Goal: Task Accomplishment & Management: Manage account settings

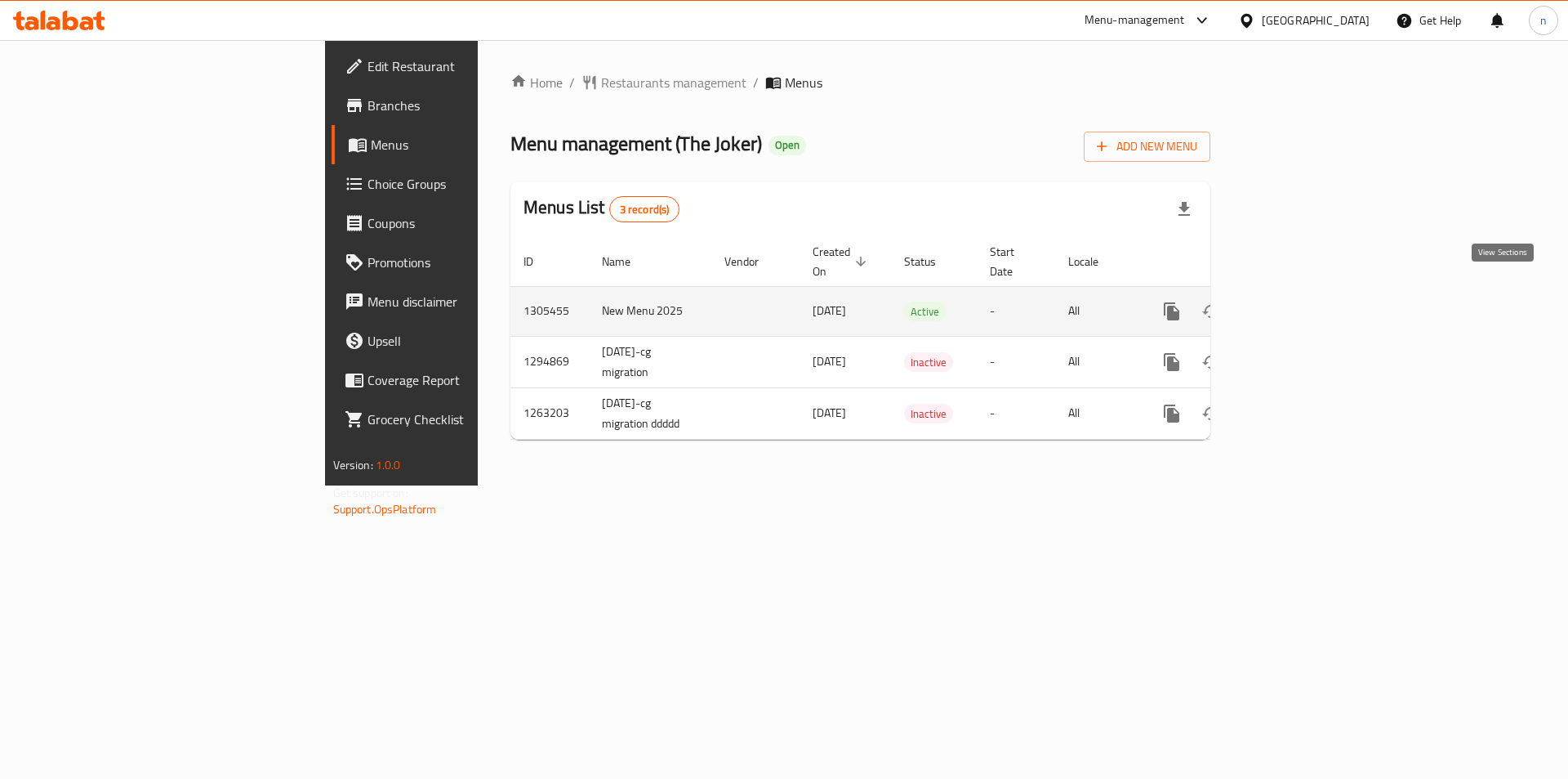
click at [1309, 291] on link "enhanced table" at bounding box center [1289, 311] width 39 height 39
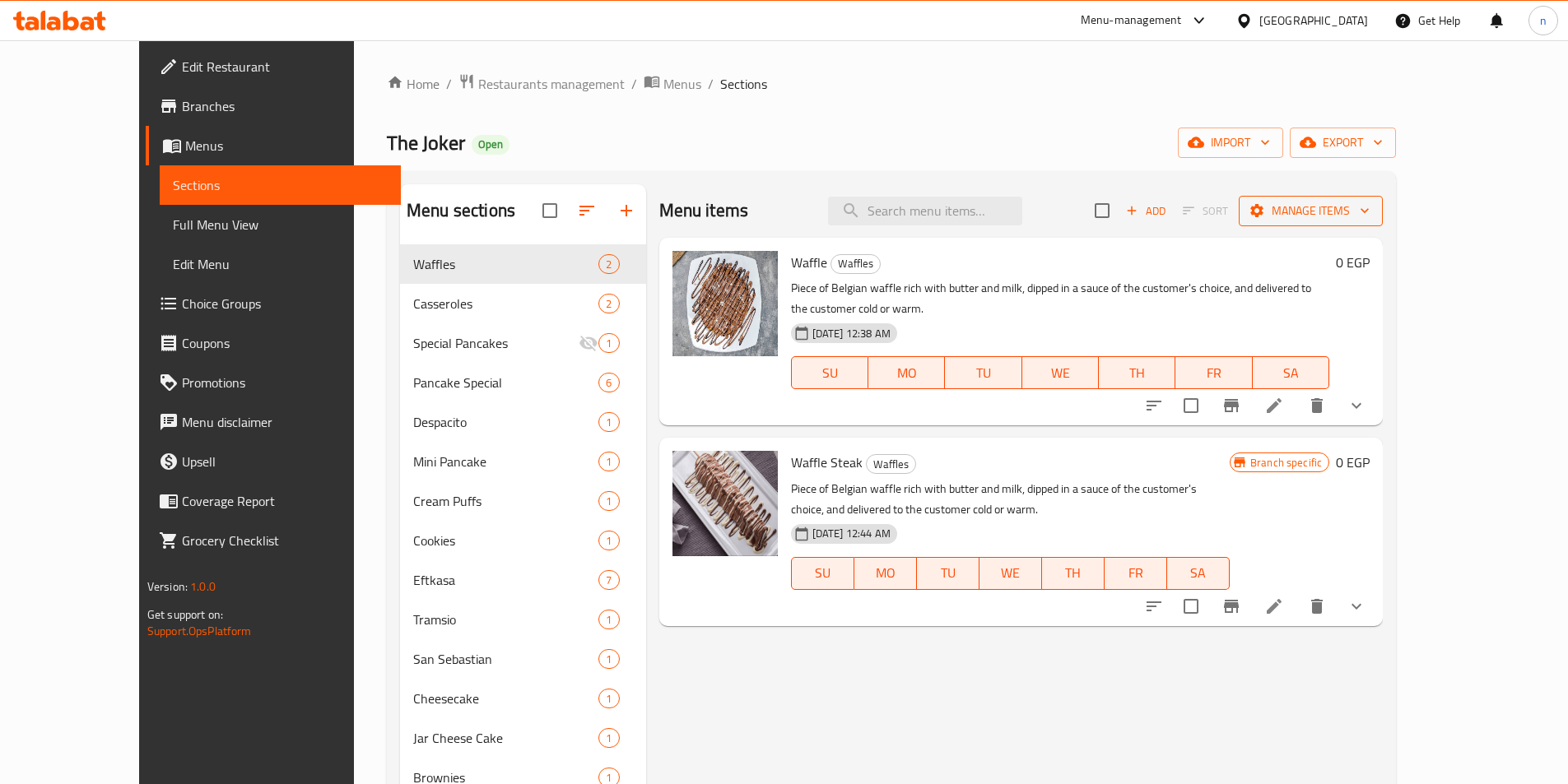
click at [1373, 215] on icon "button" at bounding box center [1365, 211] width 17 height 17
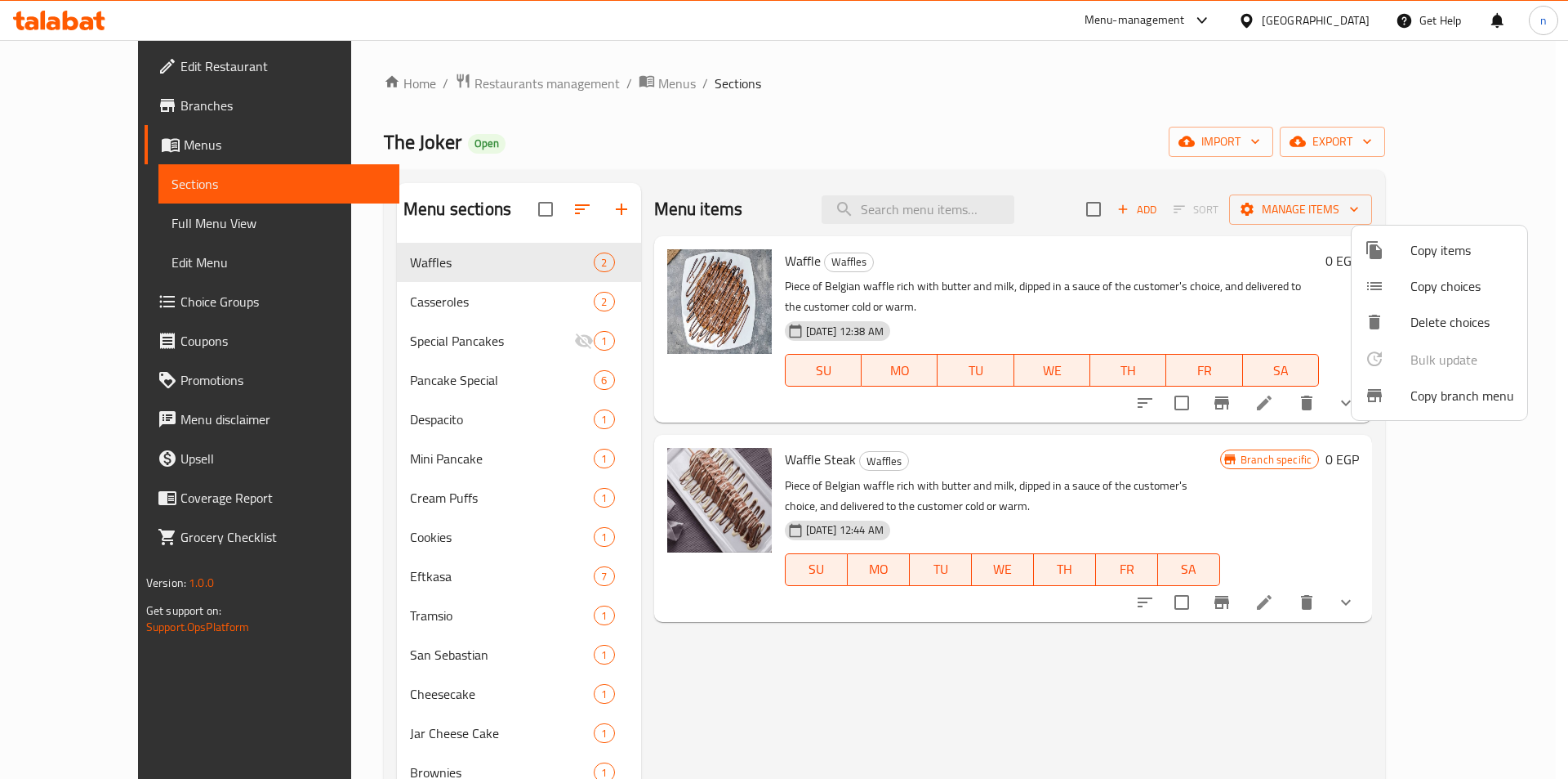
click at [1010, 118] on div at bounding box center [784, 390] width 1568 height 779
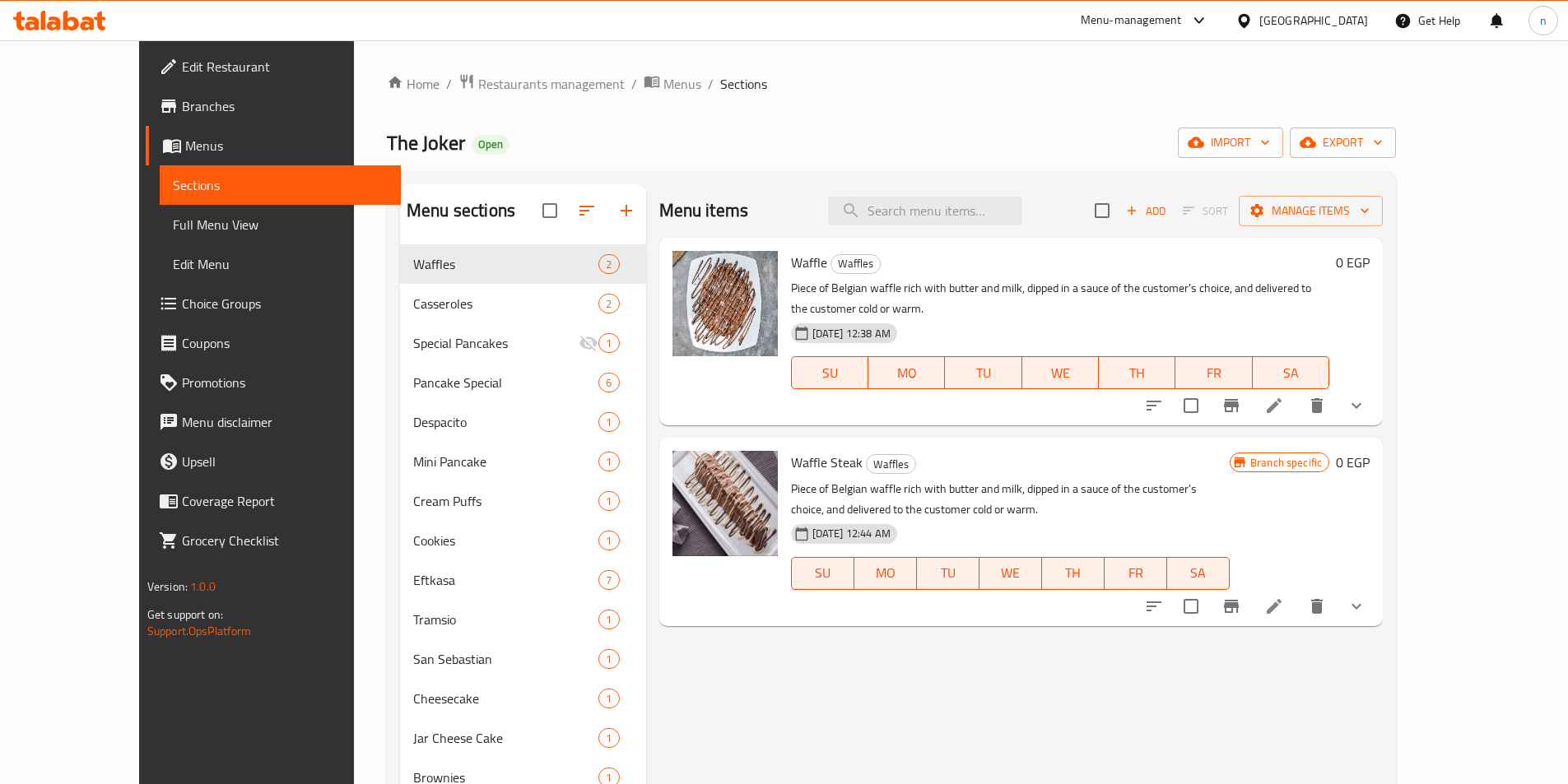
click at [182, 99] on span "Branches" at bounding box center [285, 105] width 206 height 19
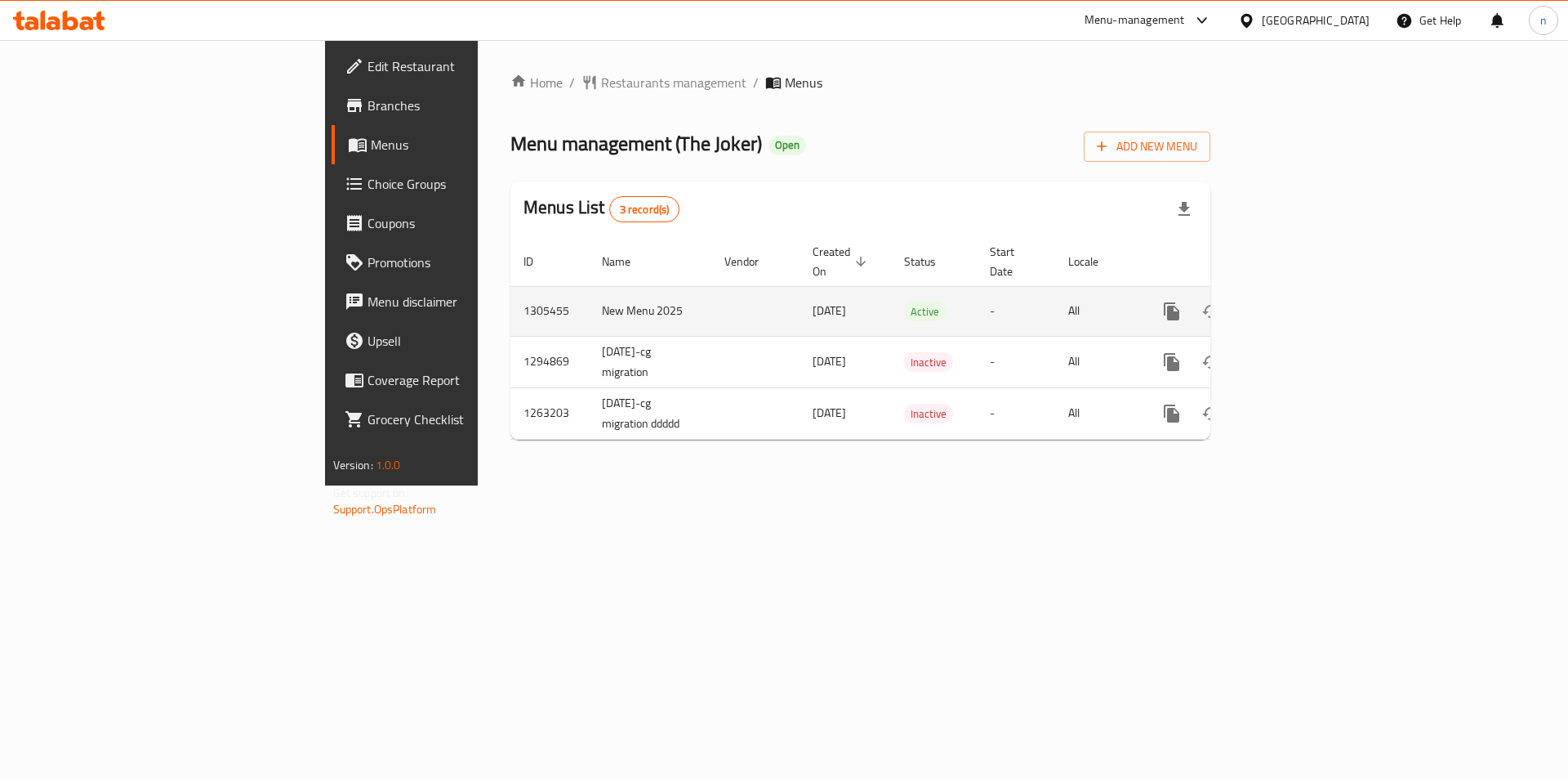
click at [1299, 302] on icon "enhanced table" at bounding box center [1289, 311] width 19 height 19
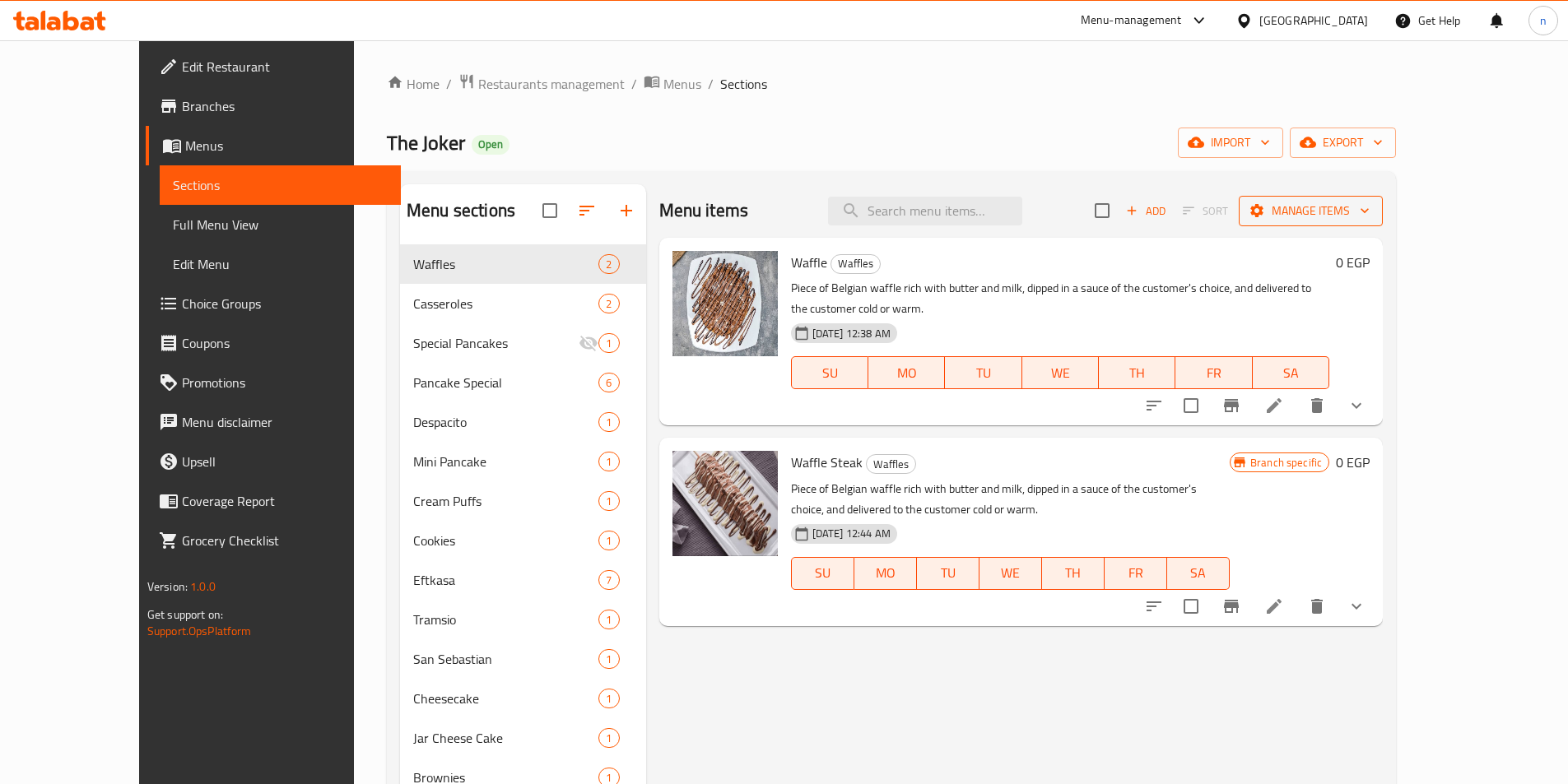
click at [1373, 209] on icon "button" at bounding box center [1365, 211] width 17 height 17
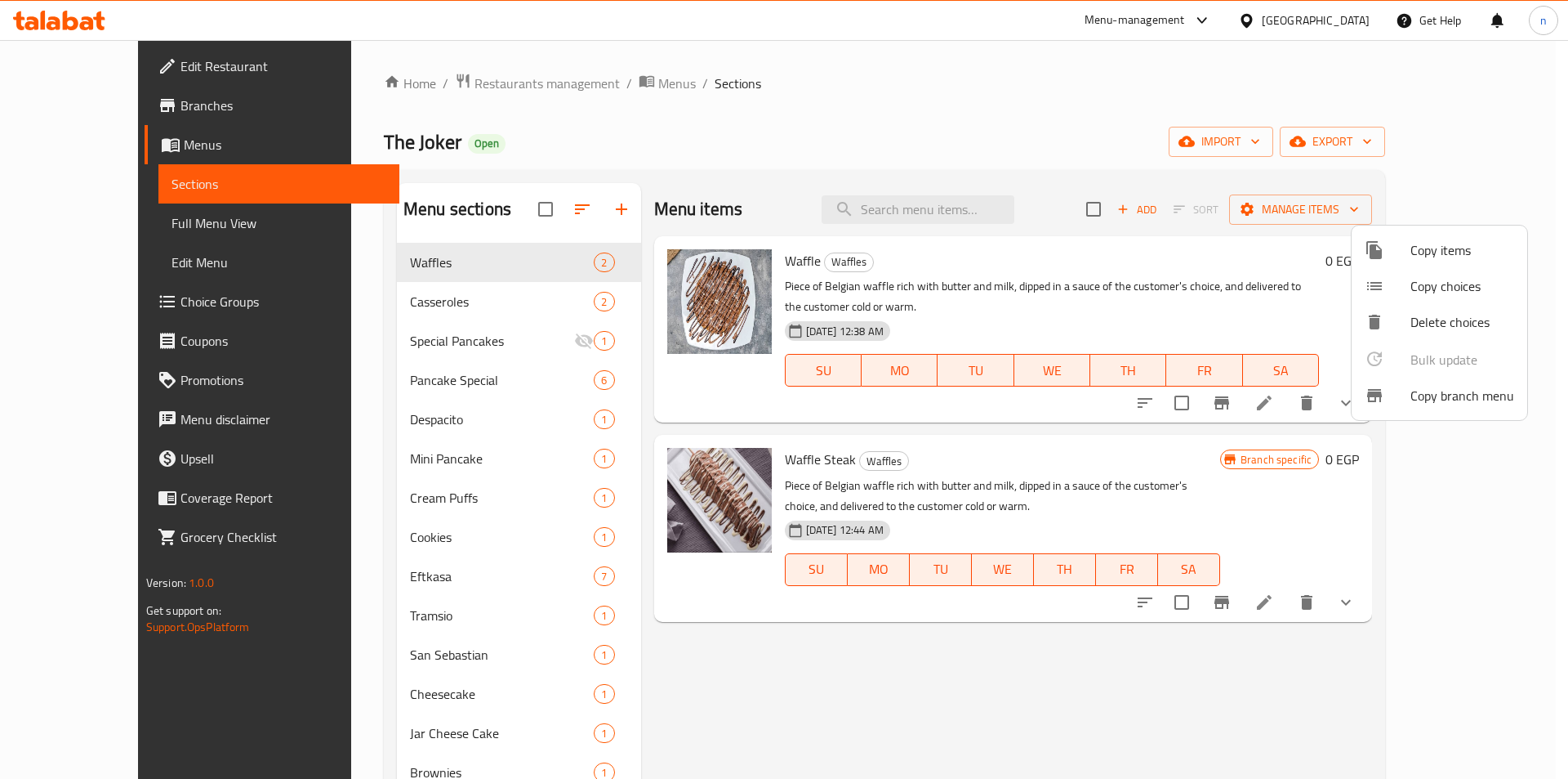
click at [1462, 389] on span "Copy branch menu" at bounding box center [1463, 395] width 104 height 19
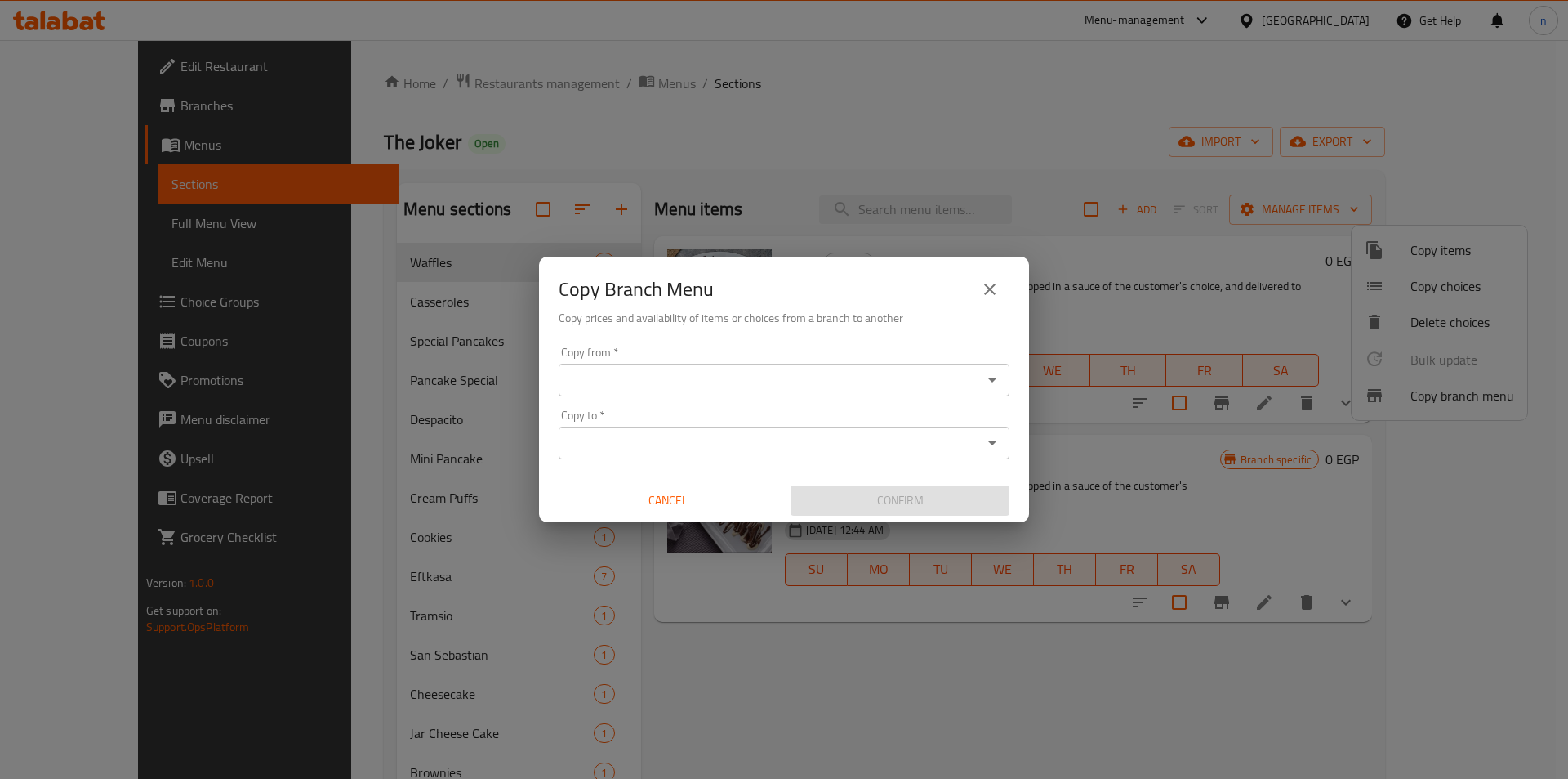
click at [647, 386] on input "Copy from   *" at bounding box center [770, 379] width 414 height 23
click at [653, 382] on input "Copy from   *" at bounding box center [770, 379] width 414 height 23
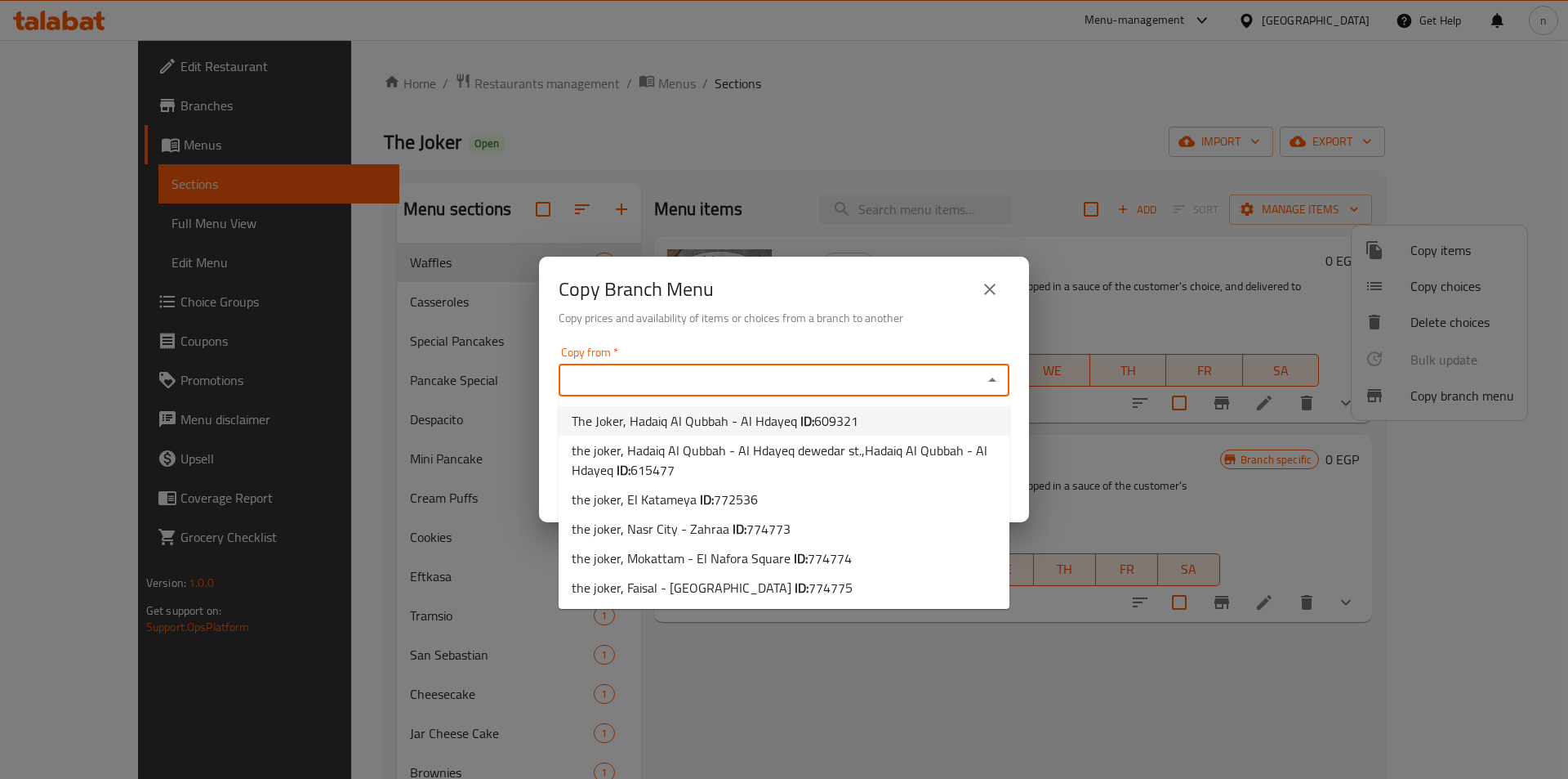
click at [990, 288] on icon "close" at bounding box center [990, 290] width 12 height 12
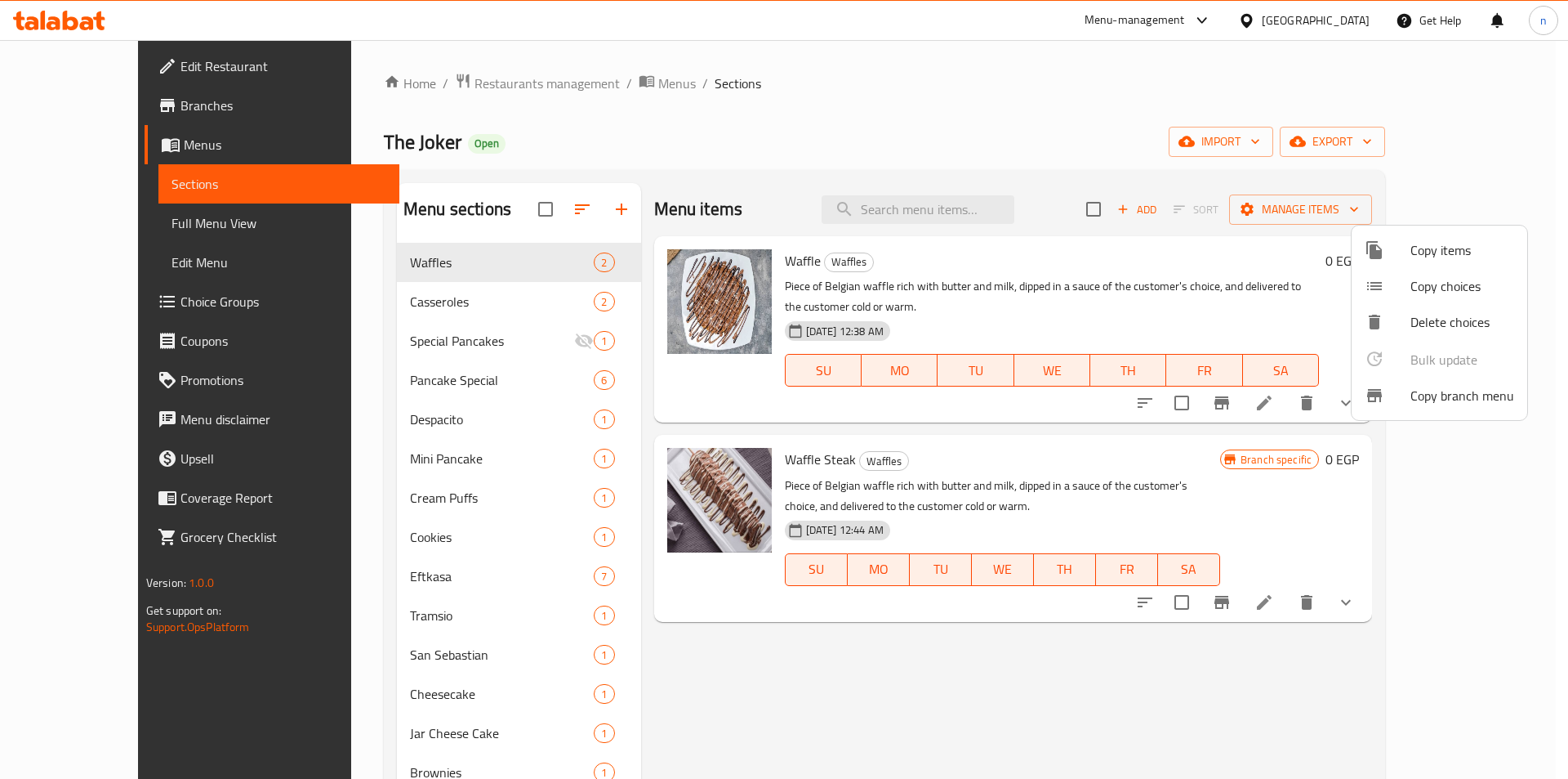
click at [1451, 395] on span "Copy branch menu" at bounding box center [1463, 395] width 104 height 19
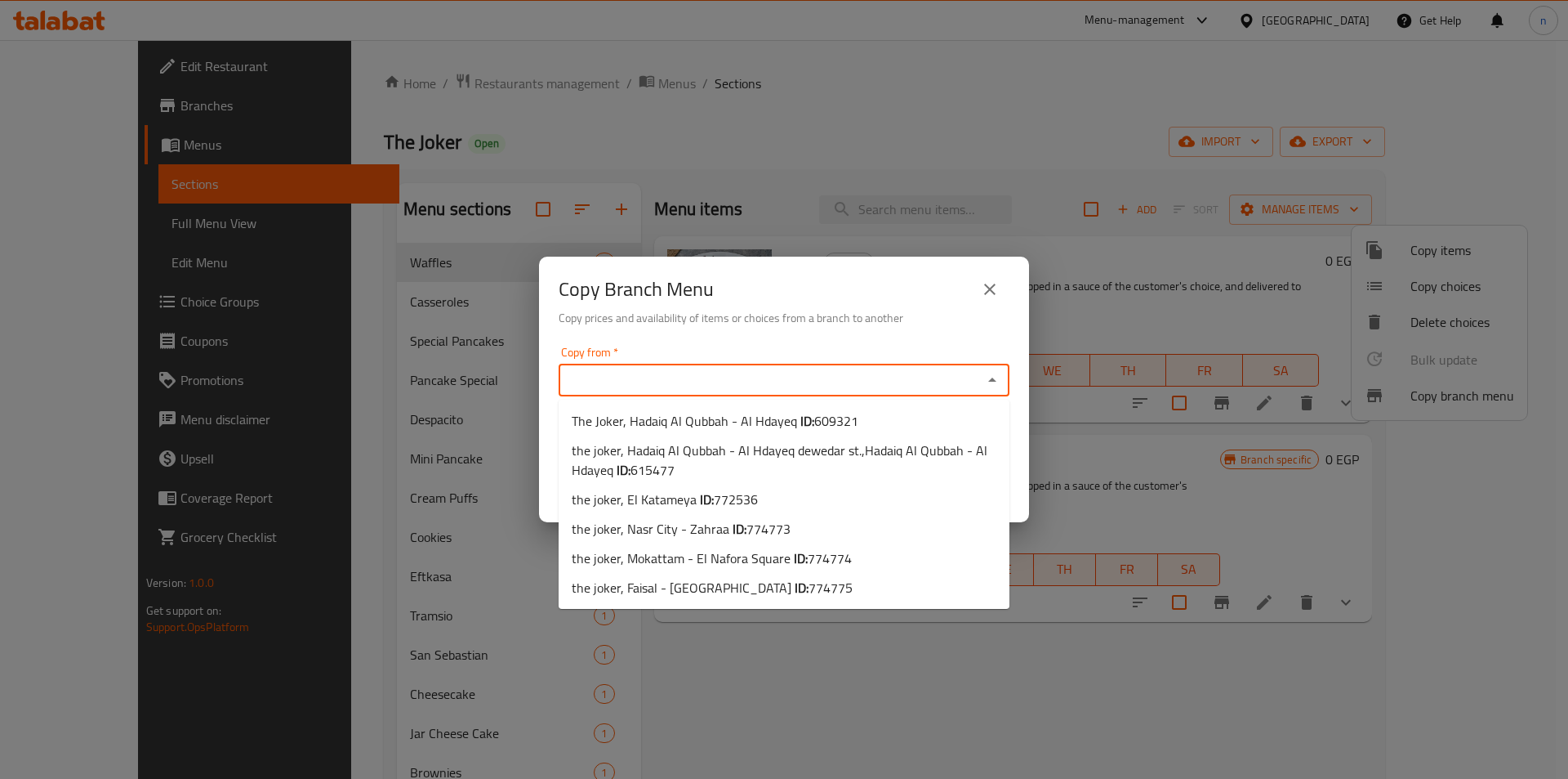
click at [855, 385] on input "Copy from   *" at bounding box center [770, 379] width 414 height 23
paste input "772536"
type input "772536"
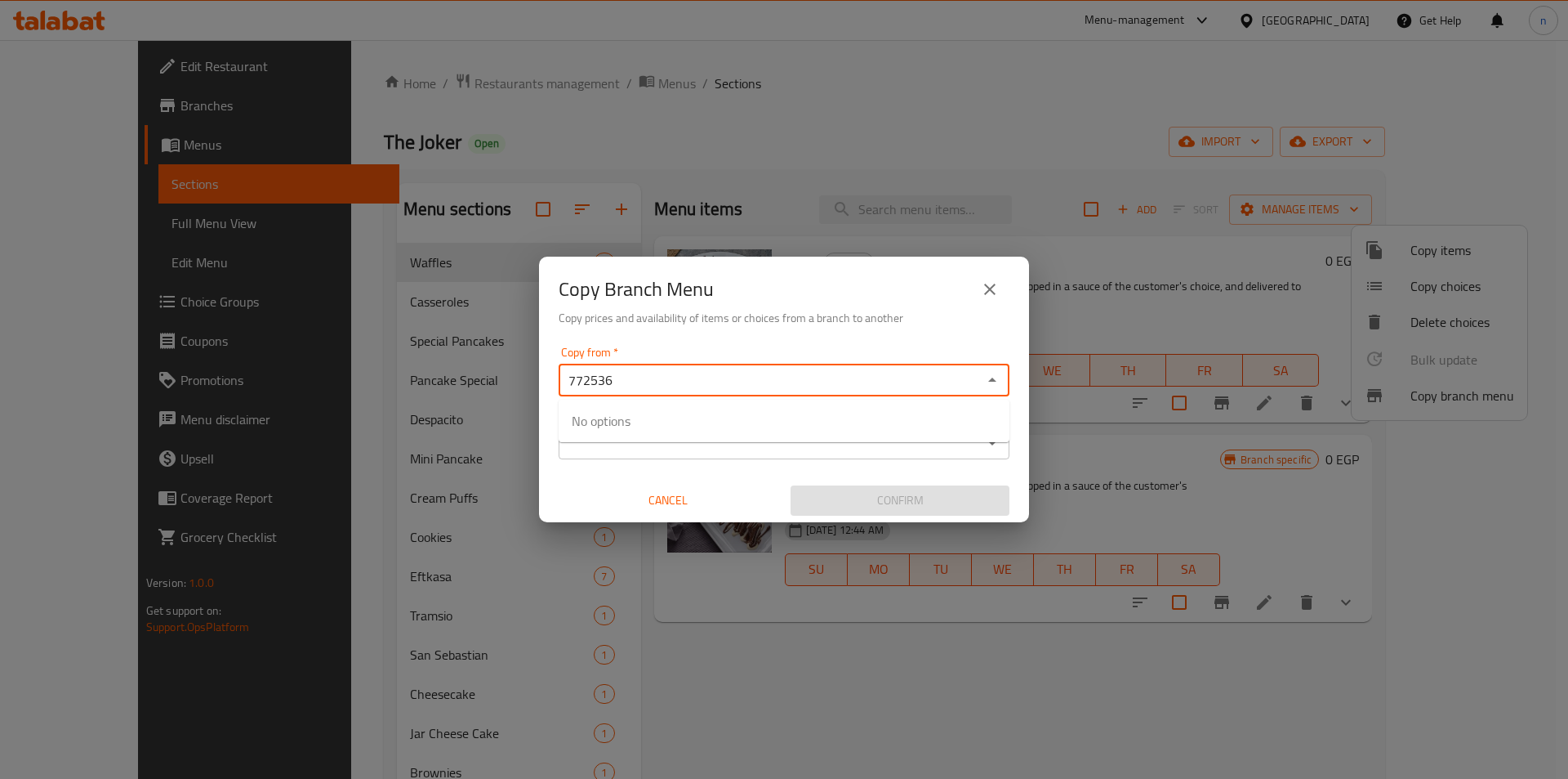
click at [697, 384] on input "772536" at bounding box center [770, 379] width 414 height 23
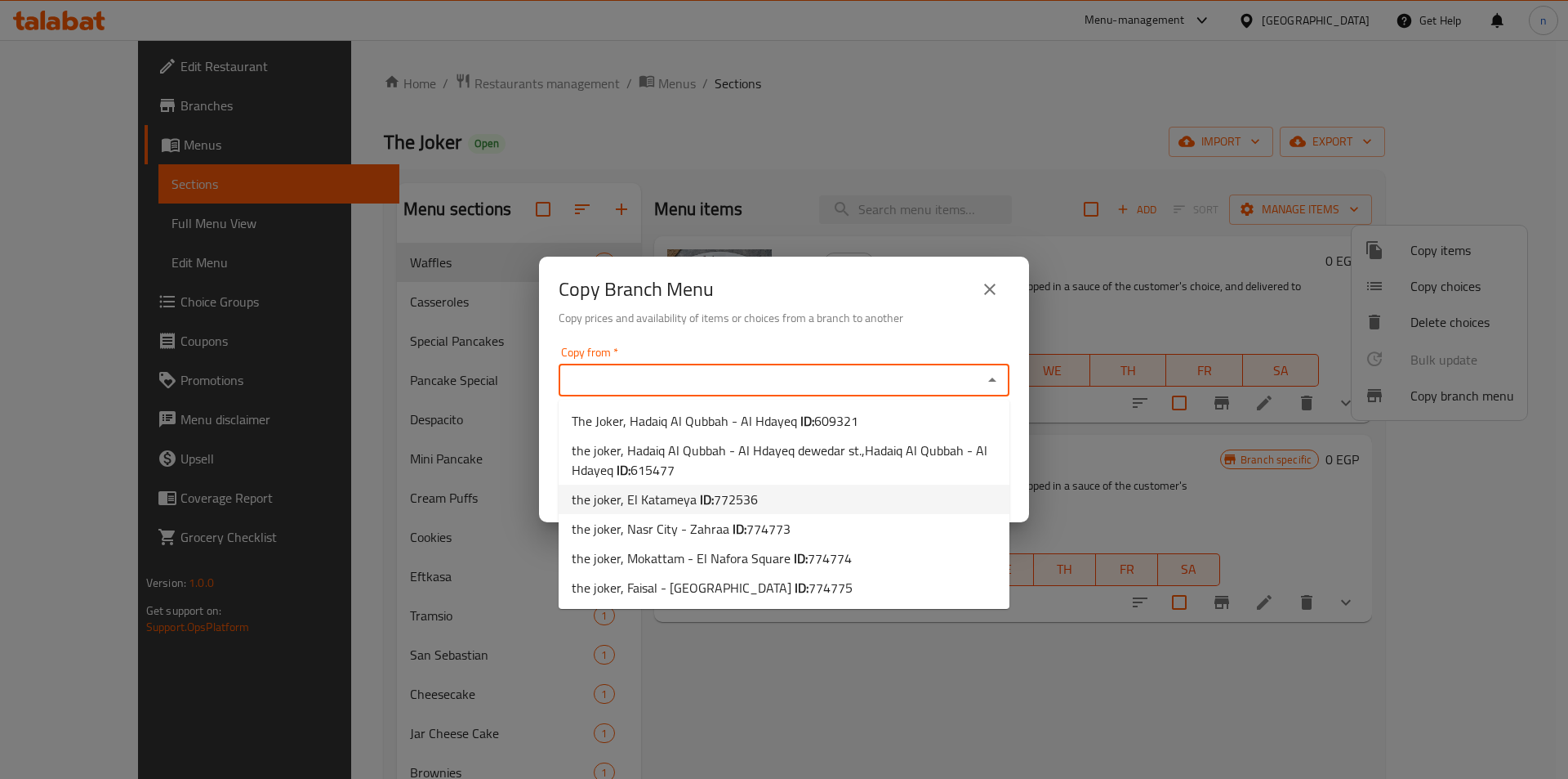
click at [781, 494] on li "the joker, El Katameya ID: 772536" at bounding box center [784, 499] width 451 height 29
type input "the joker, El Katameya"
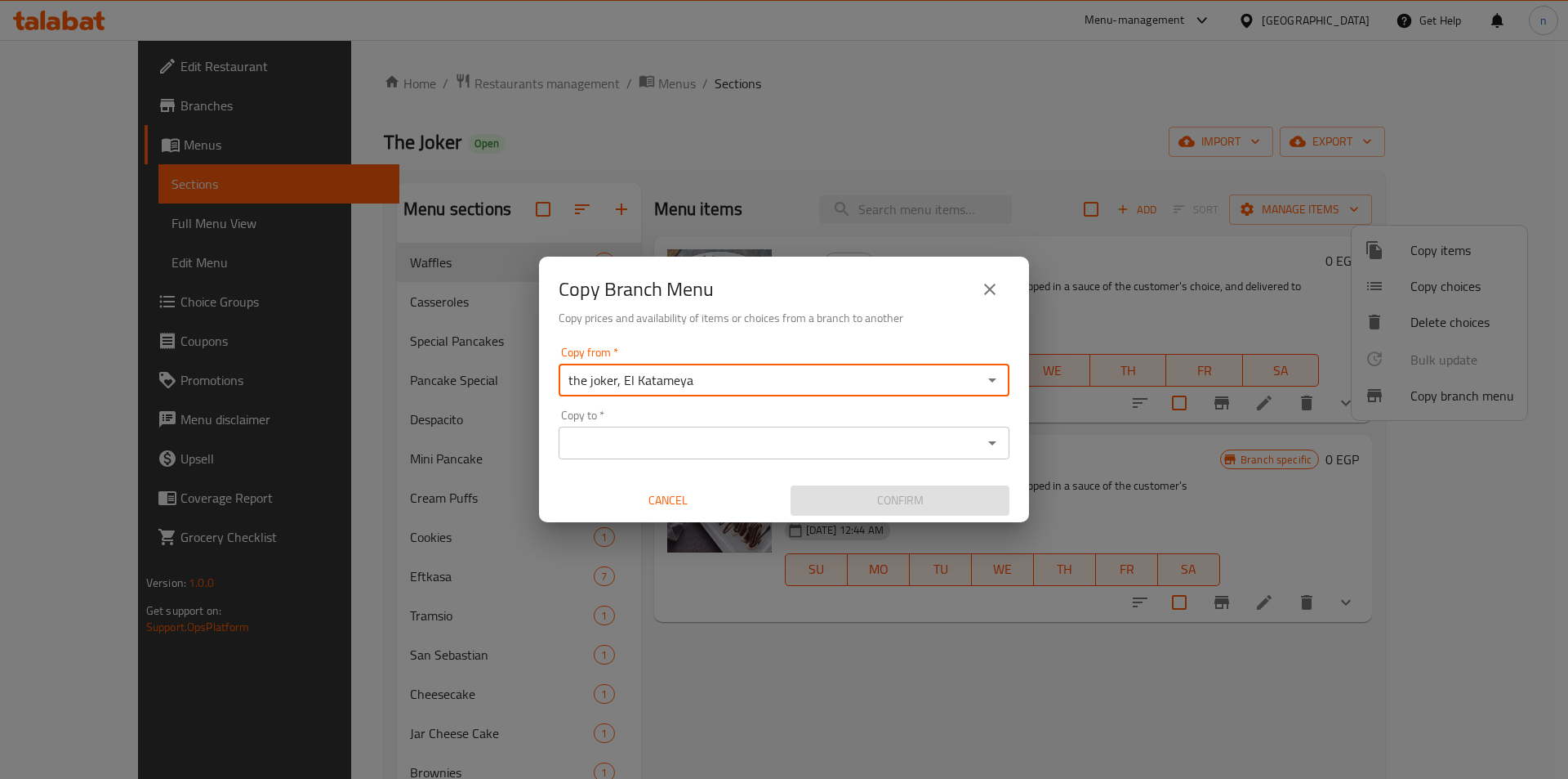
click at [832, 448] on input "Copy to   *" at bounding box center [770, 442] width 414 height 23
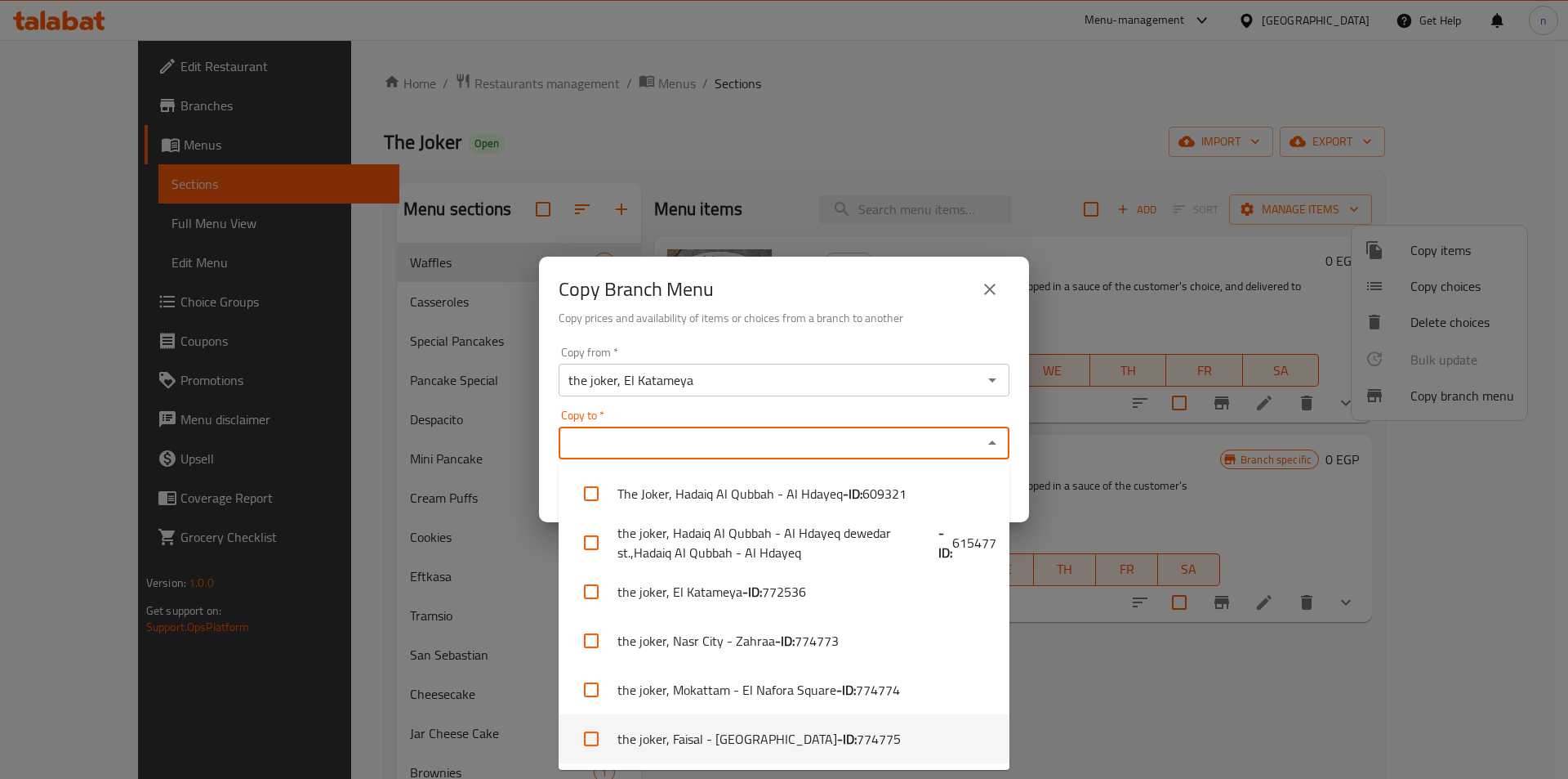
click at [857, 740] on span "774775" at bounding box center [879, 738] width 44 height 19
checkbox input "true"
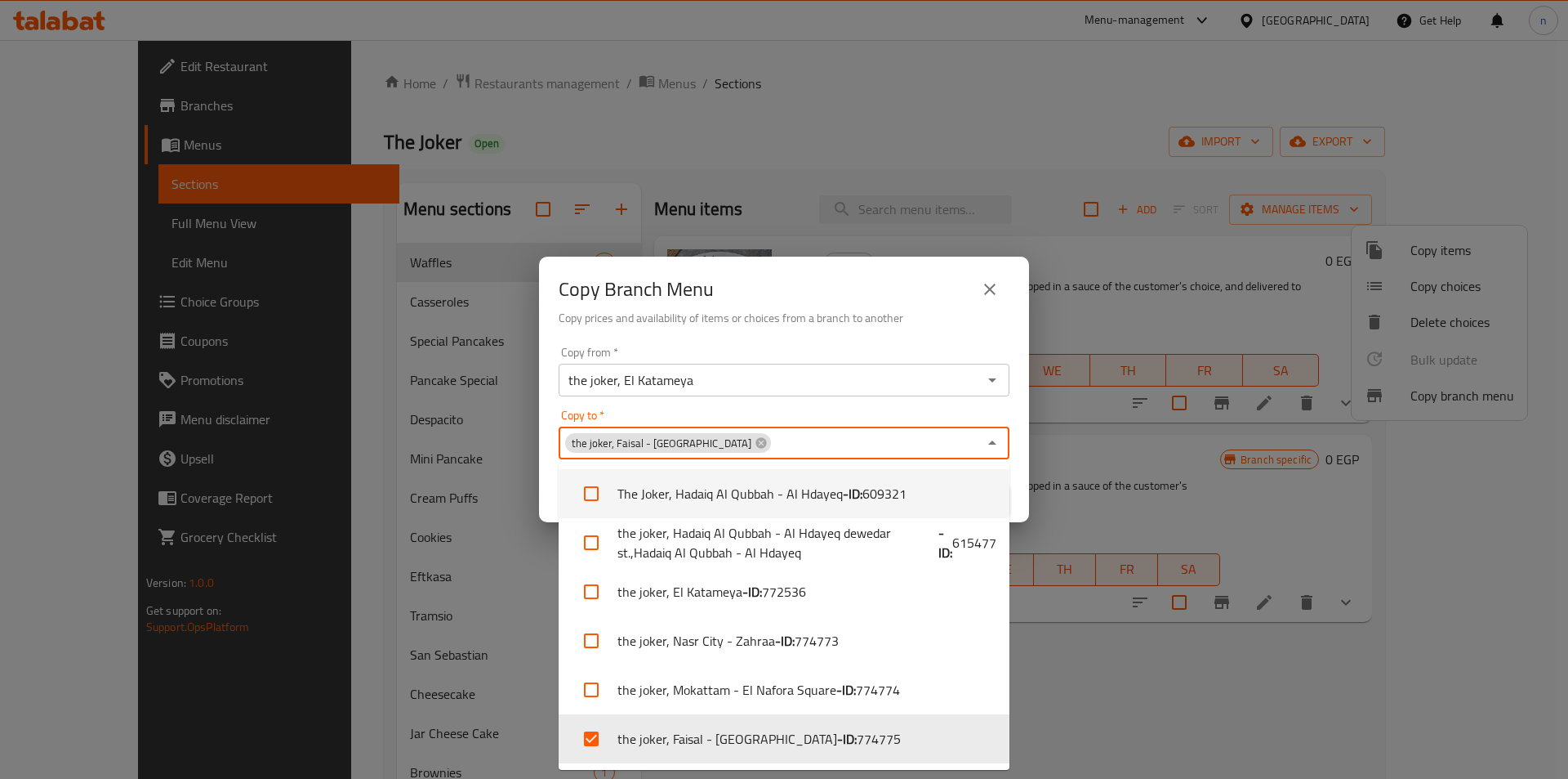
click at [859, 409] on div "Copy from   * the joker, El Katameya Copy from * Copy to   * the joker, Faisal …" at bounding box center [784, 431] width 490 height 183
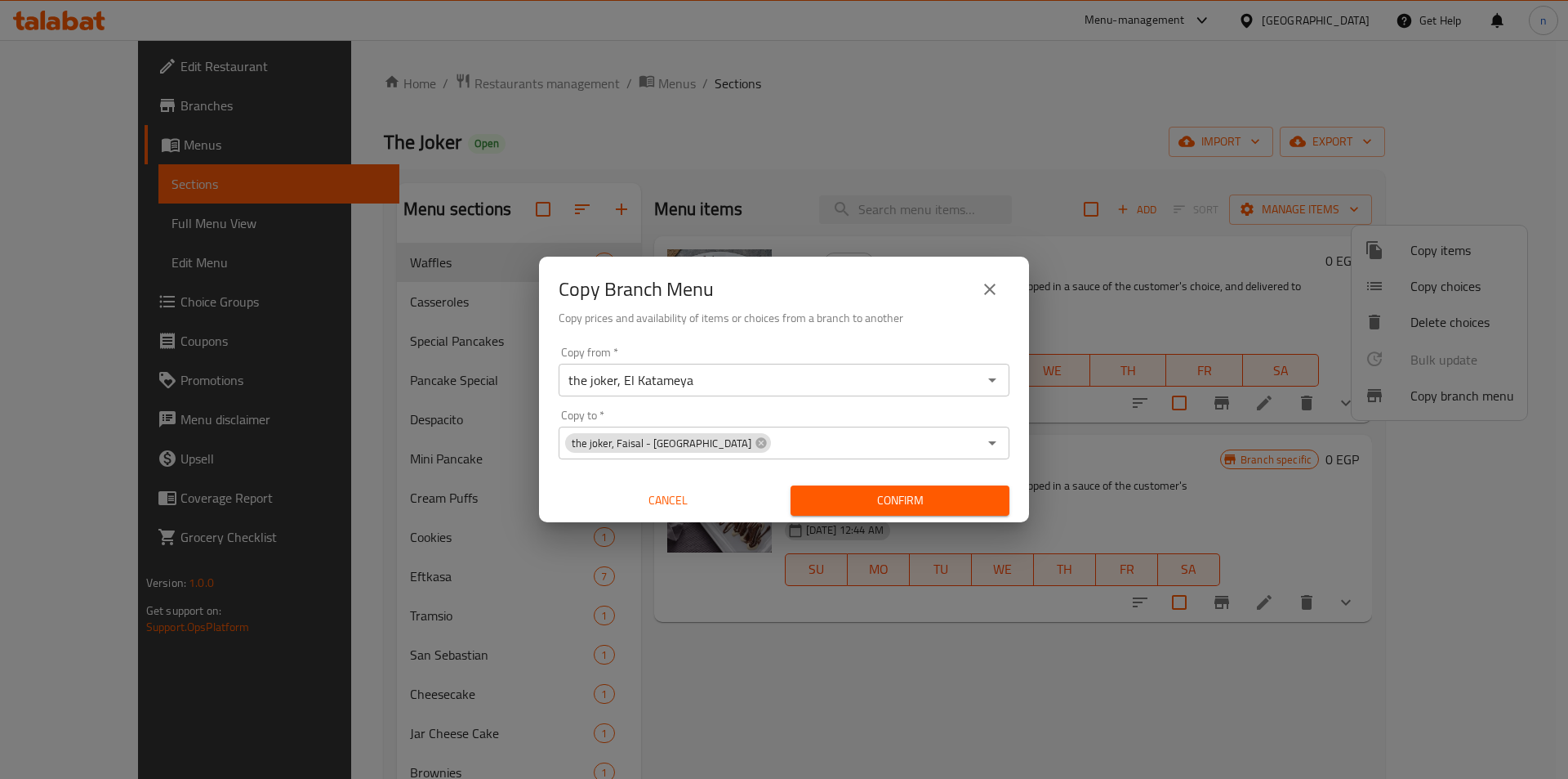
click at [923, 384] on input "the joker, El Katameya" at bounding box center [770, 379] width 414 height 23
paste input "772536"
type input "772536"
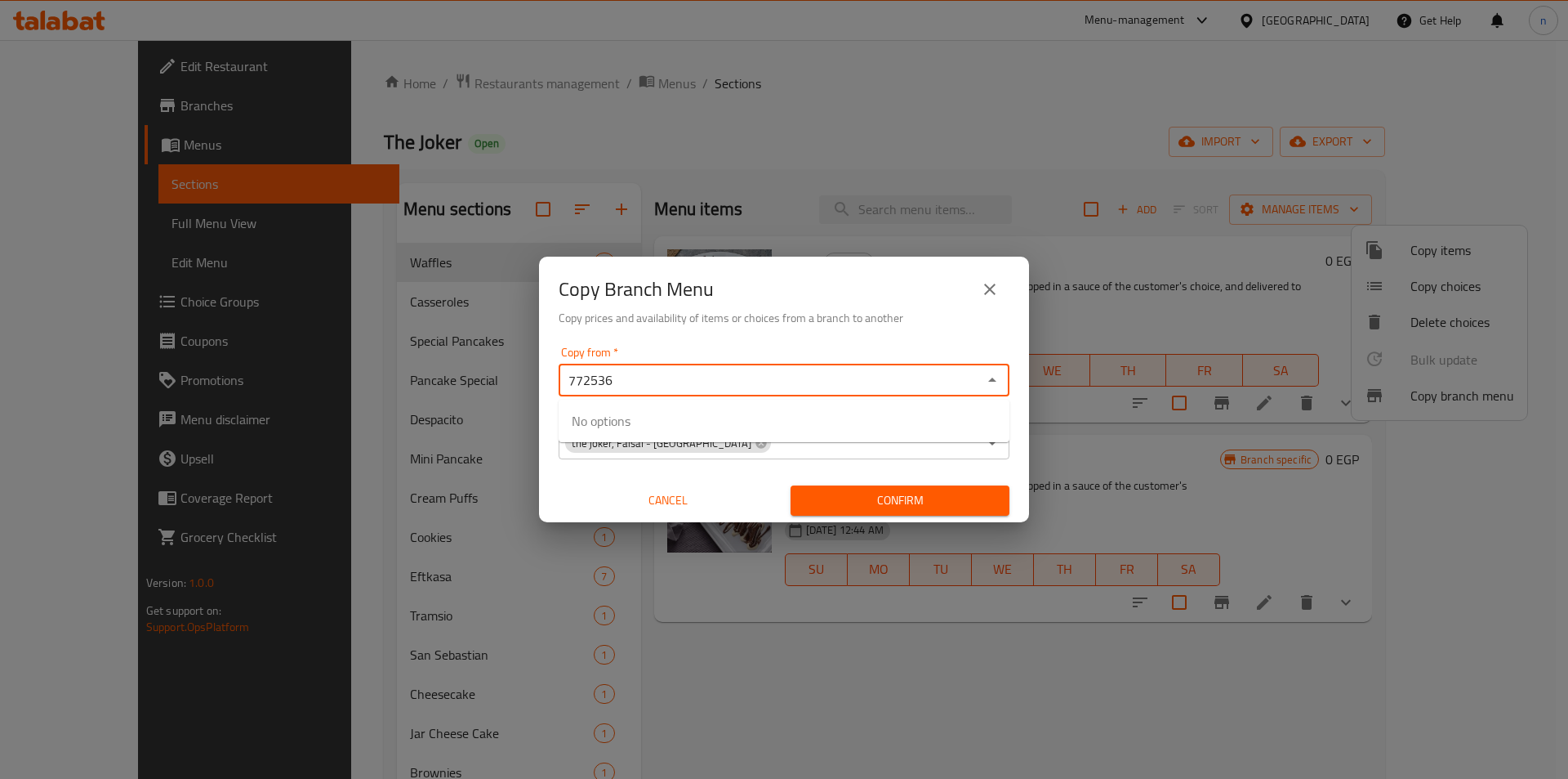
click at [792, 384] on input "772536" at bounding box center [770, 379] width 414 height 23
click at [791, 384] on input "772536" at bounding box center [770, 379] width 414 height 23
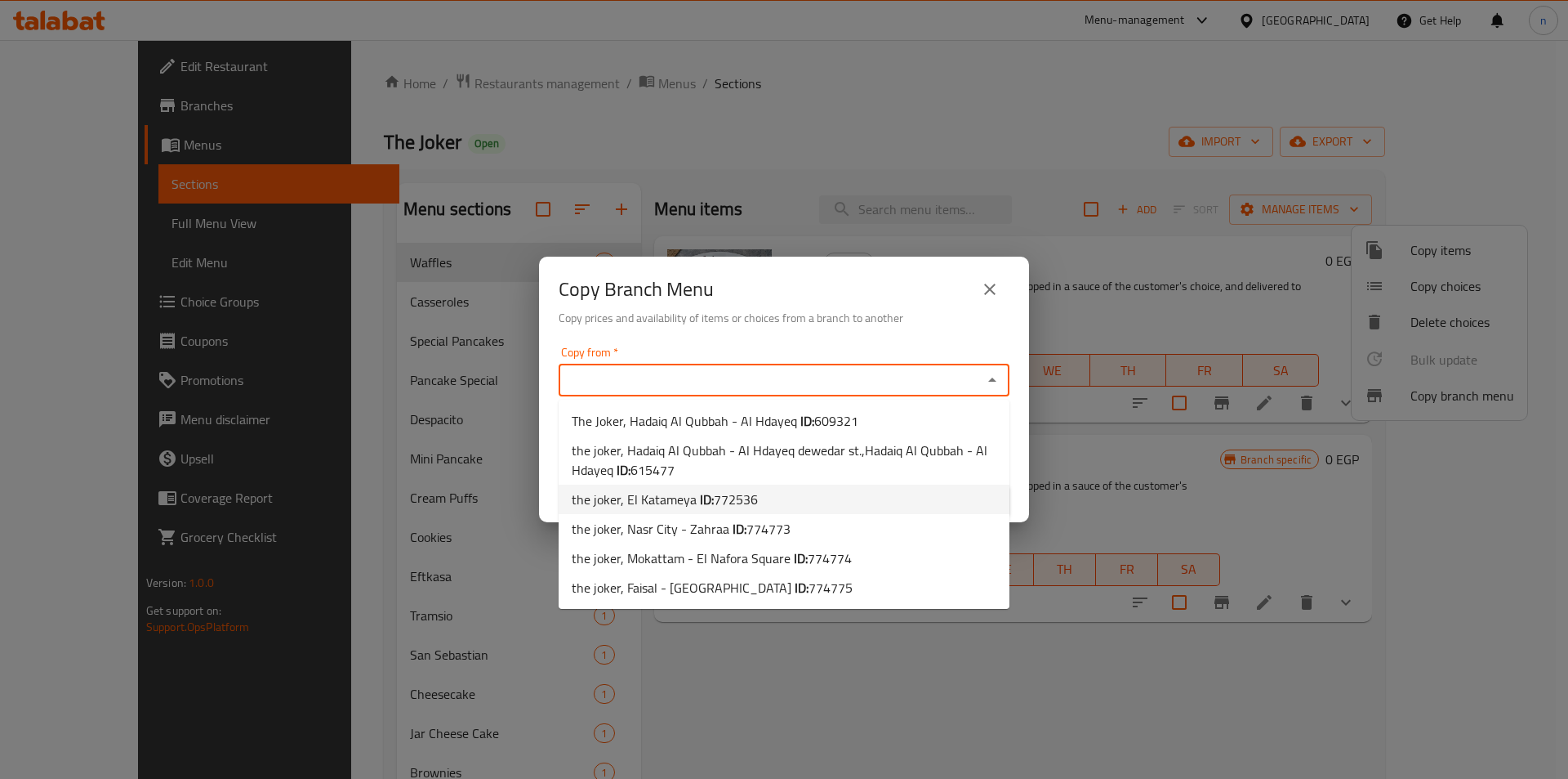
click at [796, 499] on li "the joker, El Katameya ID: 772536" at bounding box center [784, 499] width 451 height 29
type input "the joker, El Katameya"
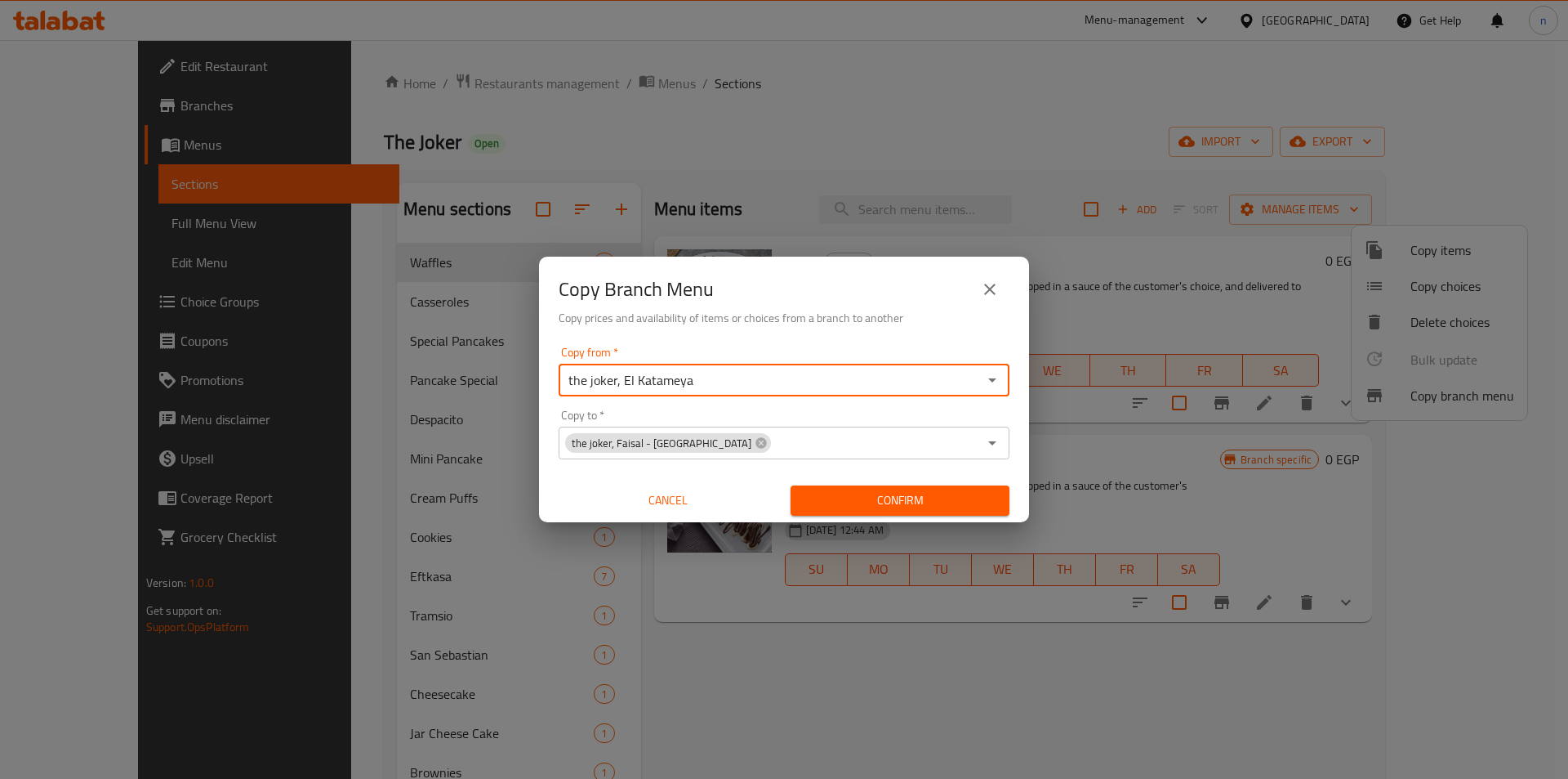
click at [888, 500] on span "Confirm" at bounding box center [900, 500] width 193 height 20
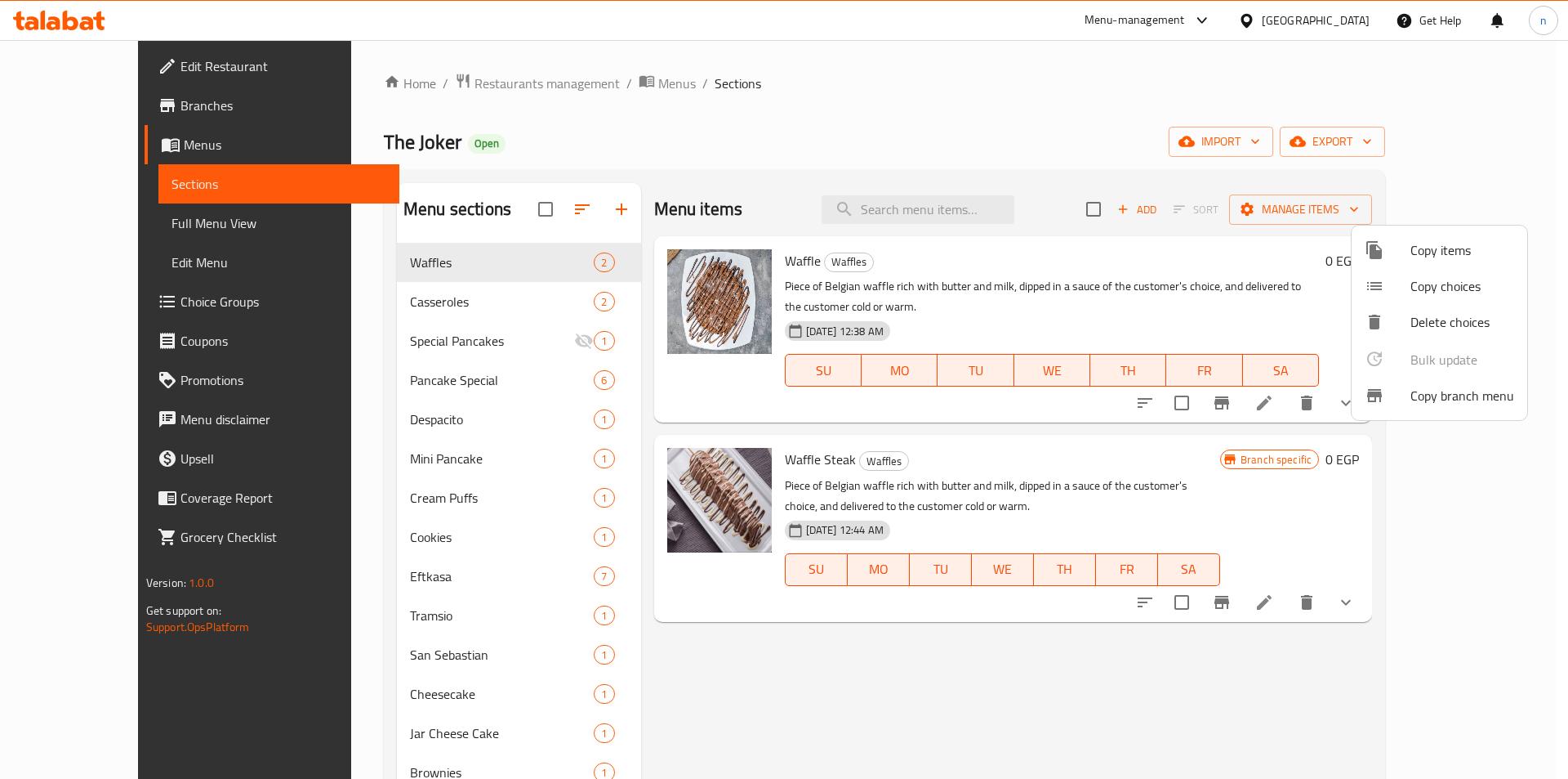
click at [107, 235] on div at bounding box center [784, 390] width 1568 height 779
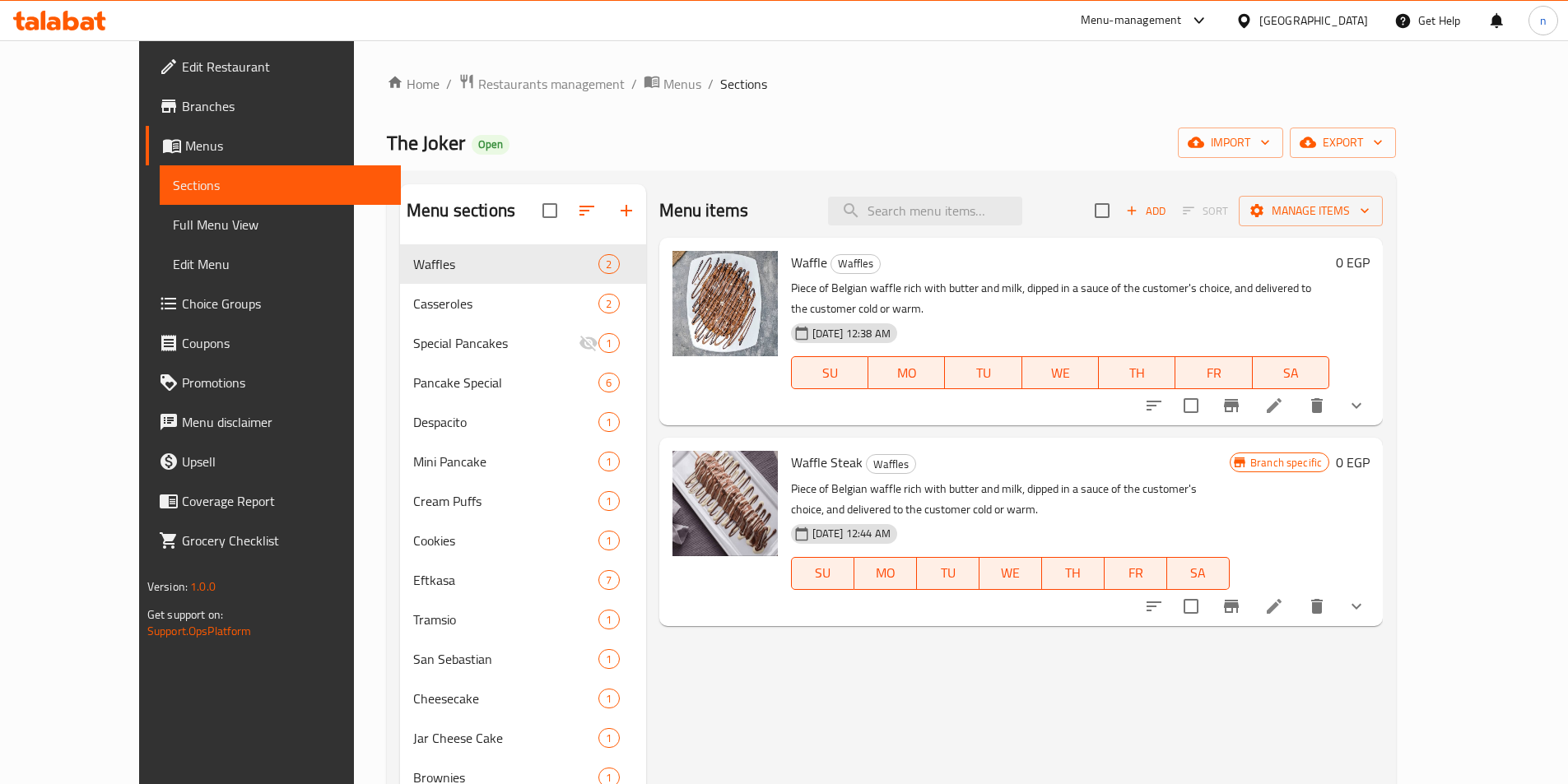
click at [159, 239] on link "Full Menu View" at bounding box center [280, 224] width 241 height 40
click at [159, 240] on link "Full Menu View" at bounding box center [280, 224] width 241 height 40
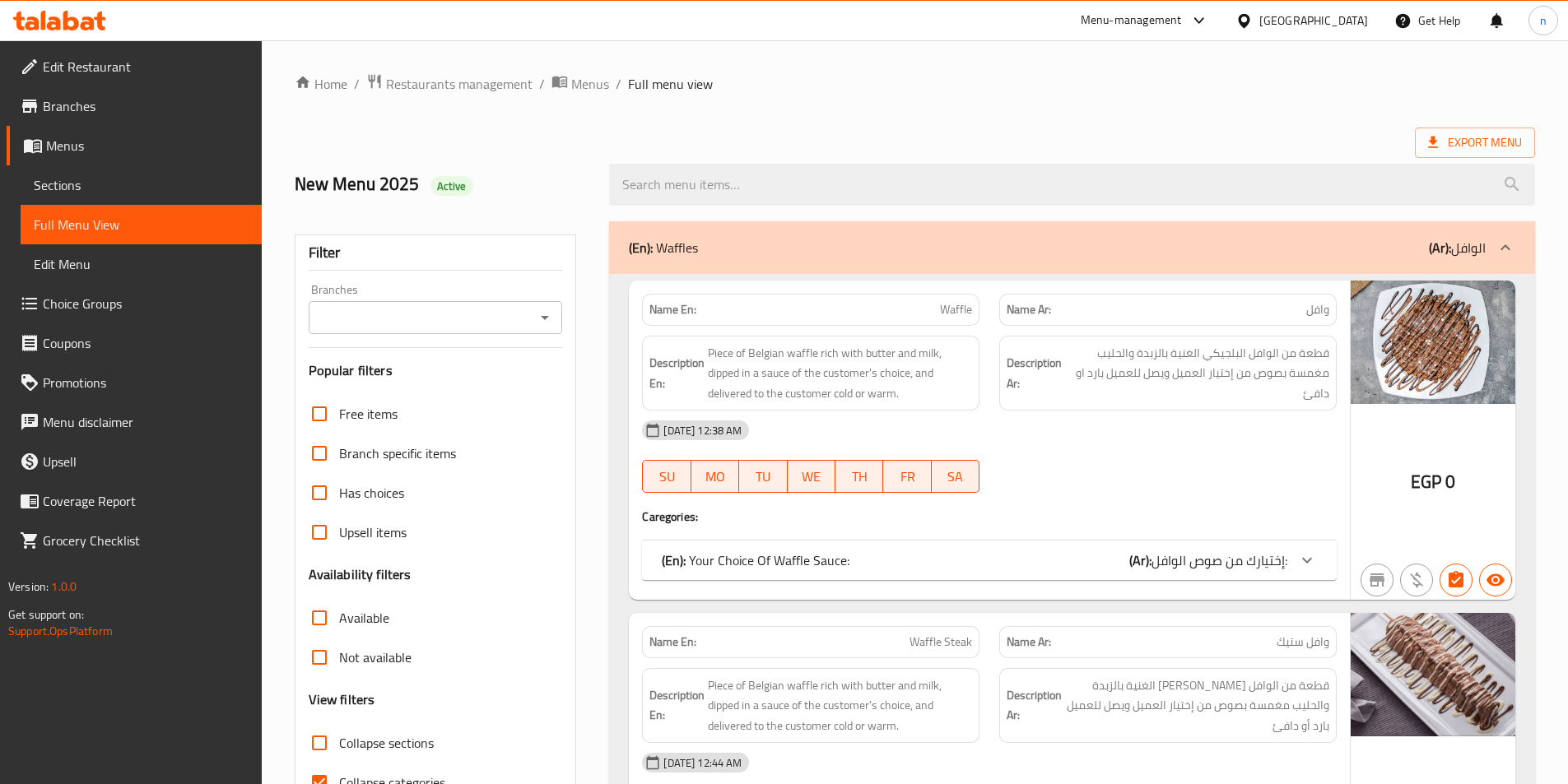
click at [544, 322] on icon "Open" at bounding box center [544, 317] width 19 height 19
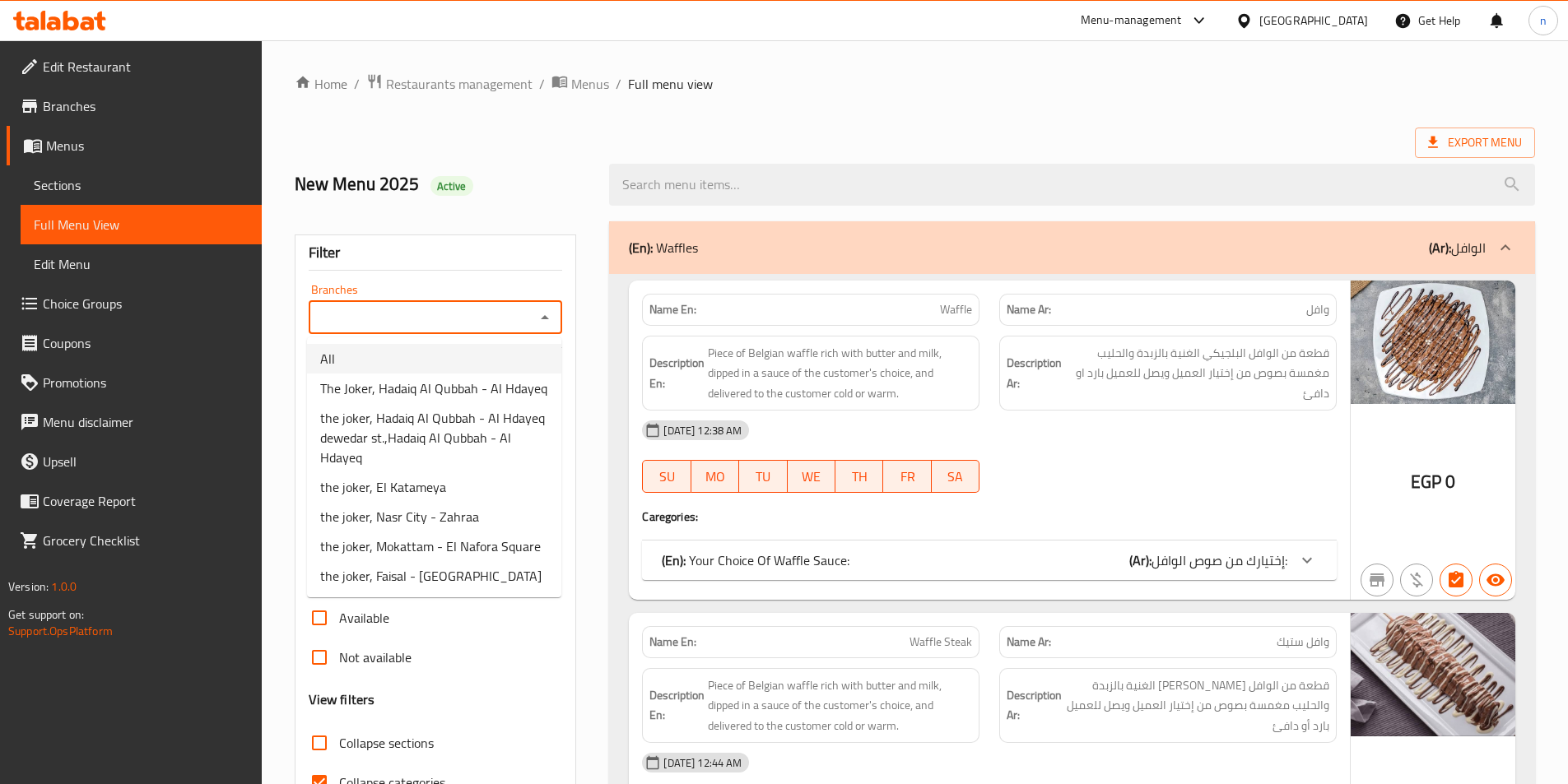
click at [543, 200] on div "New Menu 2025 Active" at bounding box center [443, 185] width 315 height 73
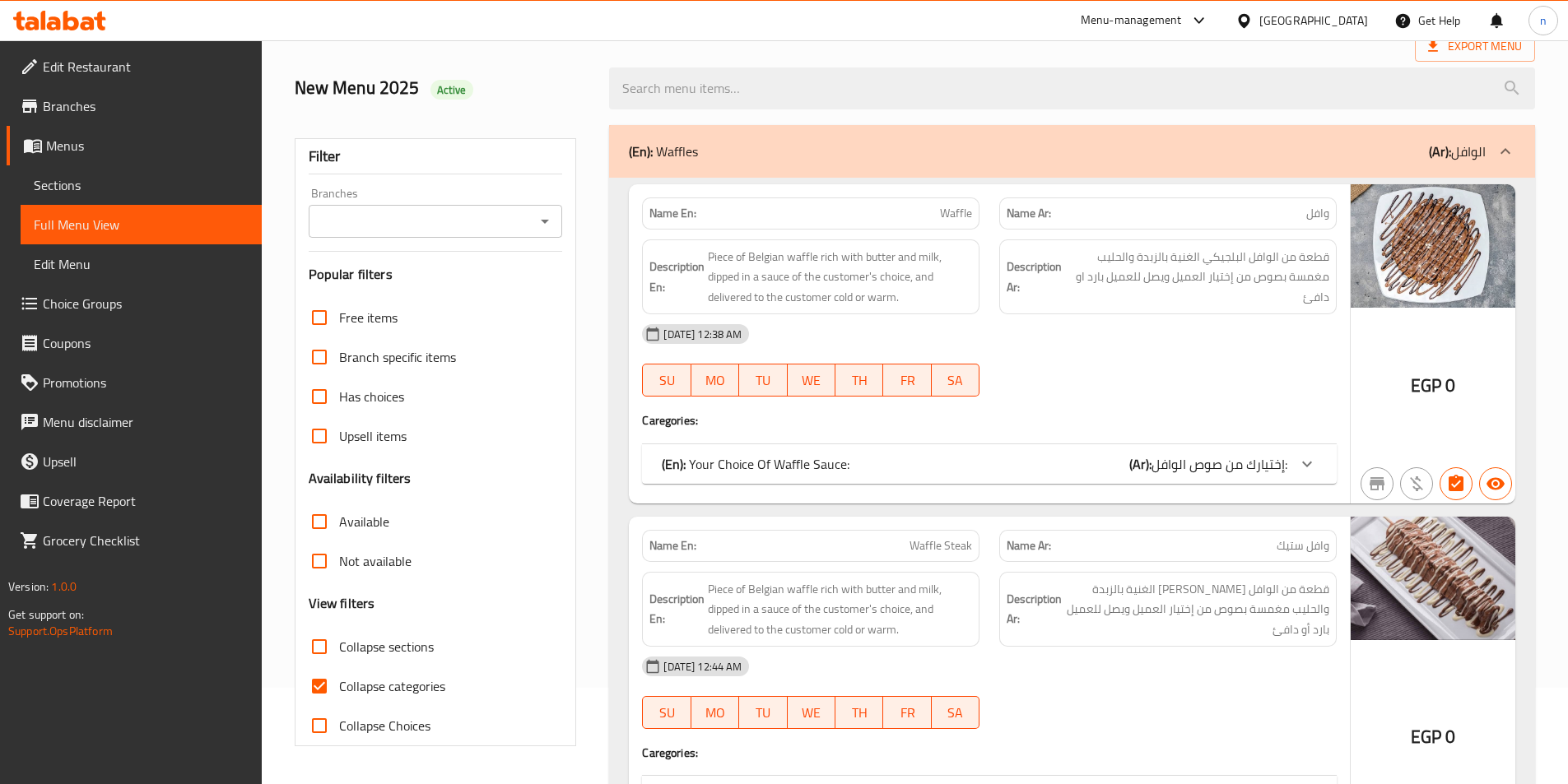
scroll to position [329, 0]
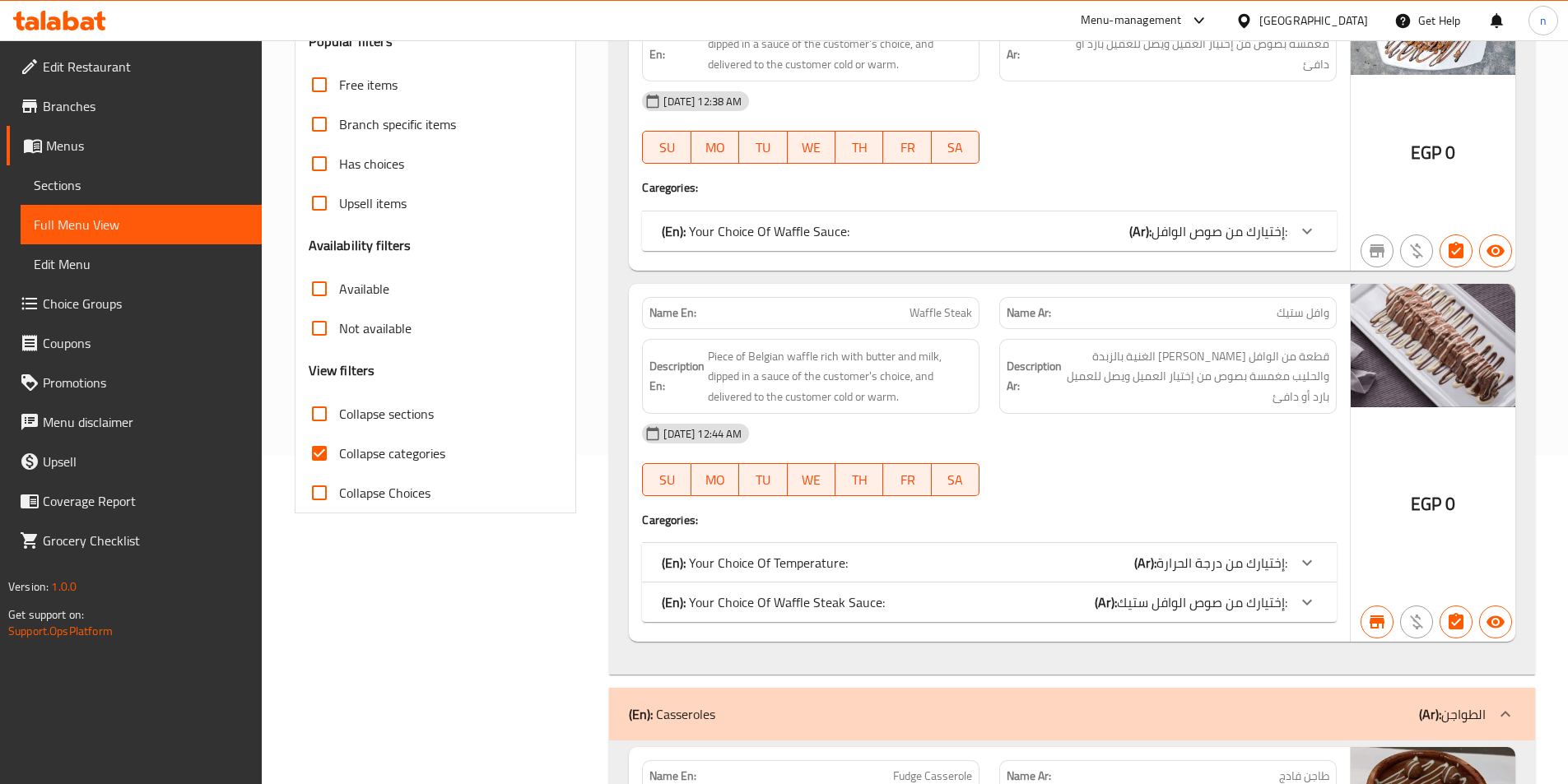
click at [344, 445] on span "Collapse categories" at bounding box center [392, 453] width 106 height 19
click at [339, 445] on input "Collapse categories" at bounding box center [319, 453] width 40 height 40
checkbox input "false"
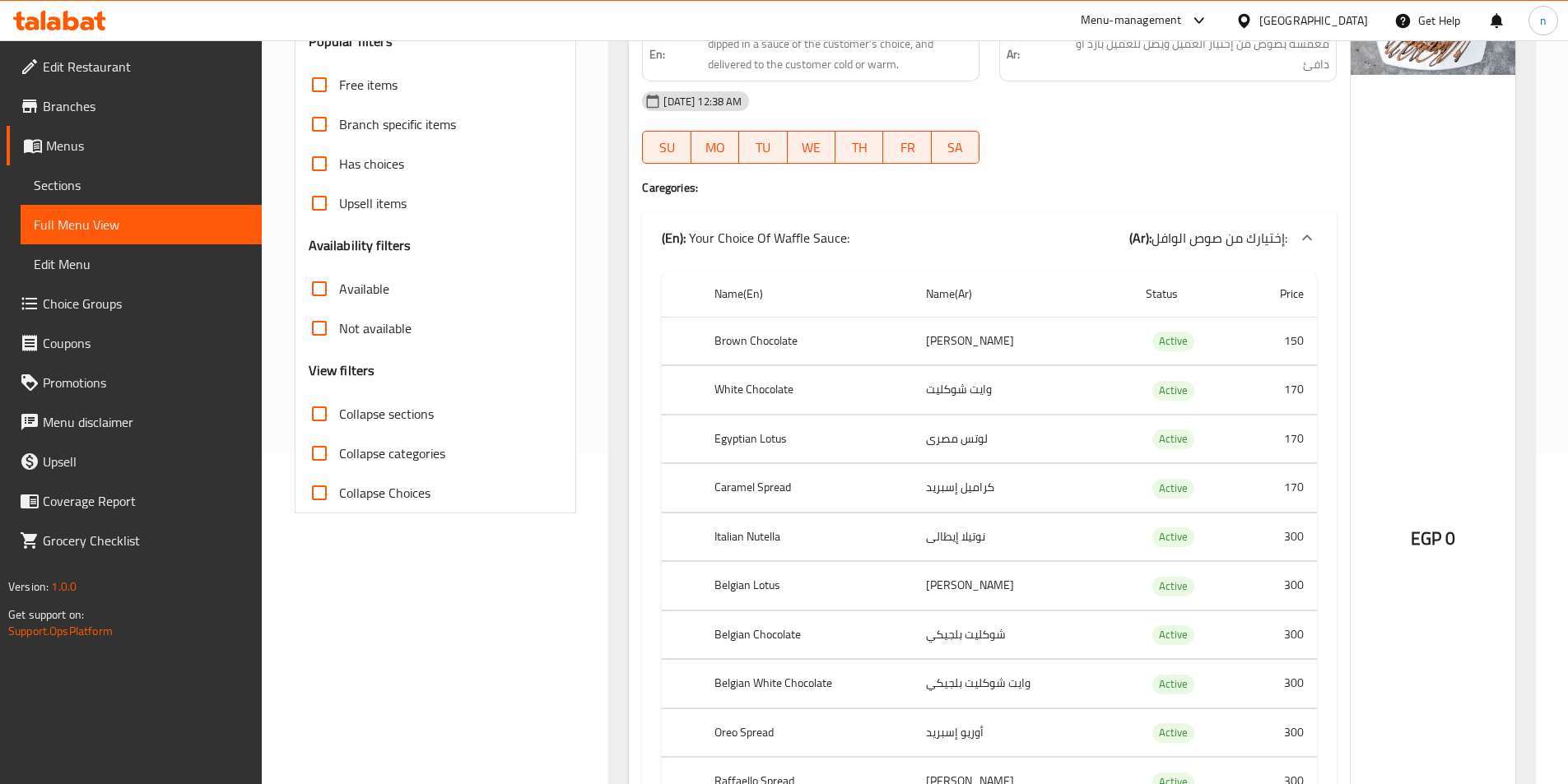
scroll to position [0, 0]
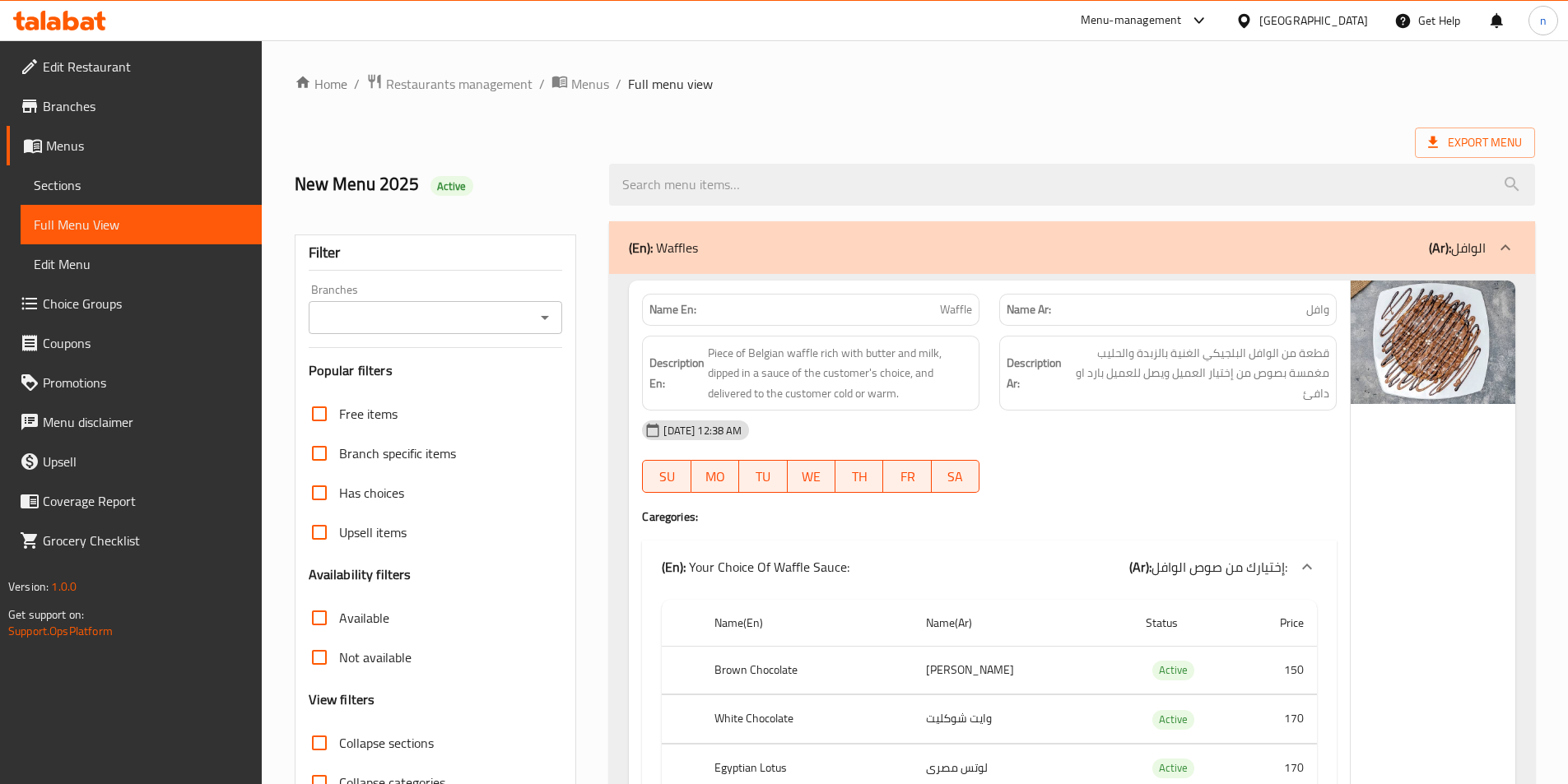
click at [537, 320] on icon "Open" at bounding box center [544, 317] width 19 height 19
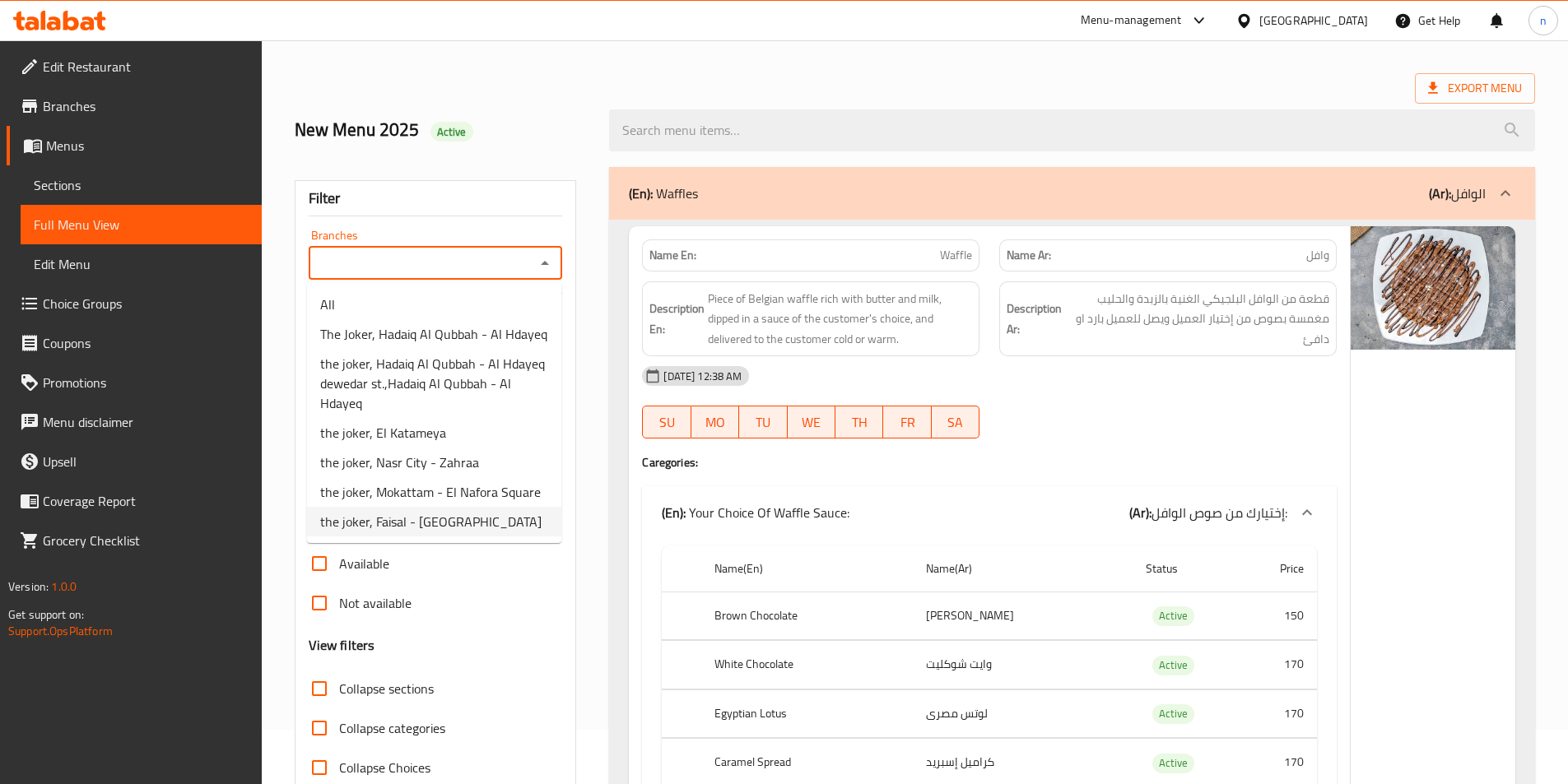
scroll to position [83, 0]
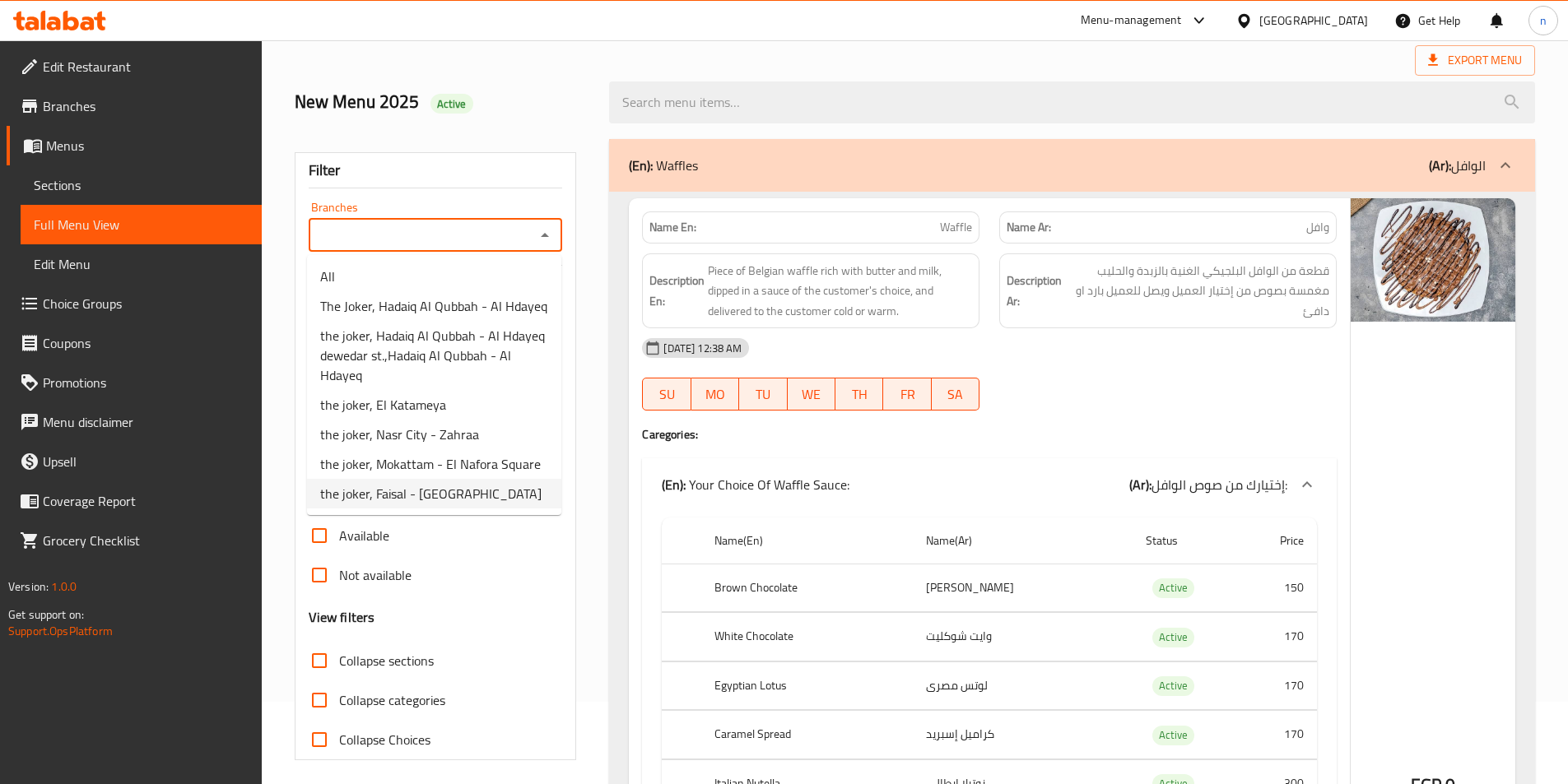
click at [465, 496] on span "the joker, Faisal - El Nour City" at bounding box center [431, 493] width 221 height 19
type input "the joker, Faisal - El Nour City"
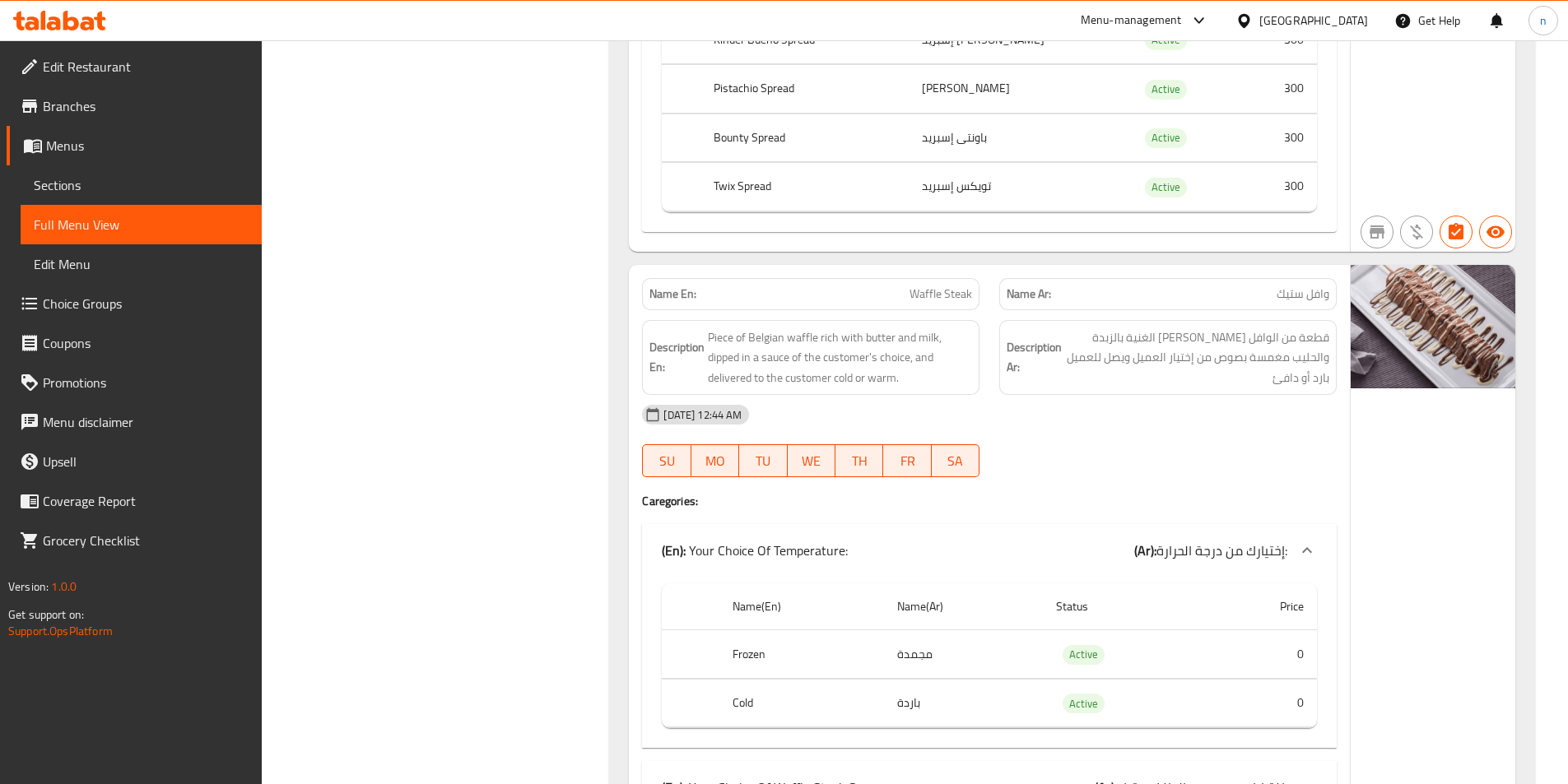
scroll to position [0, 0]
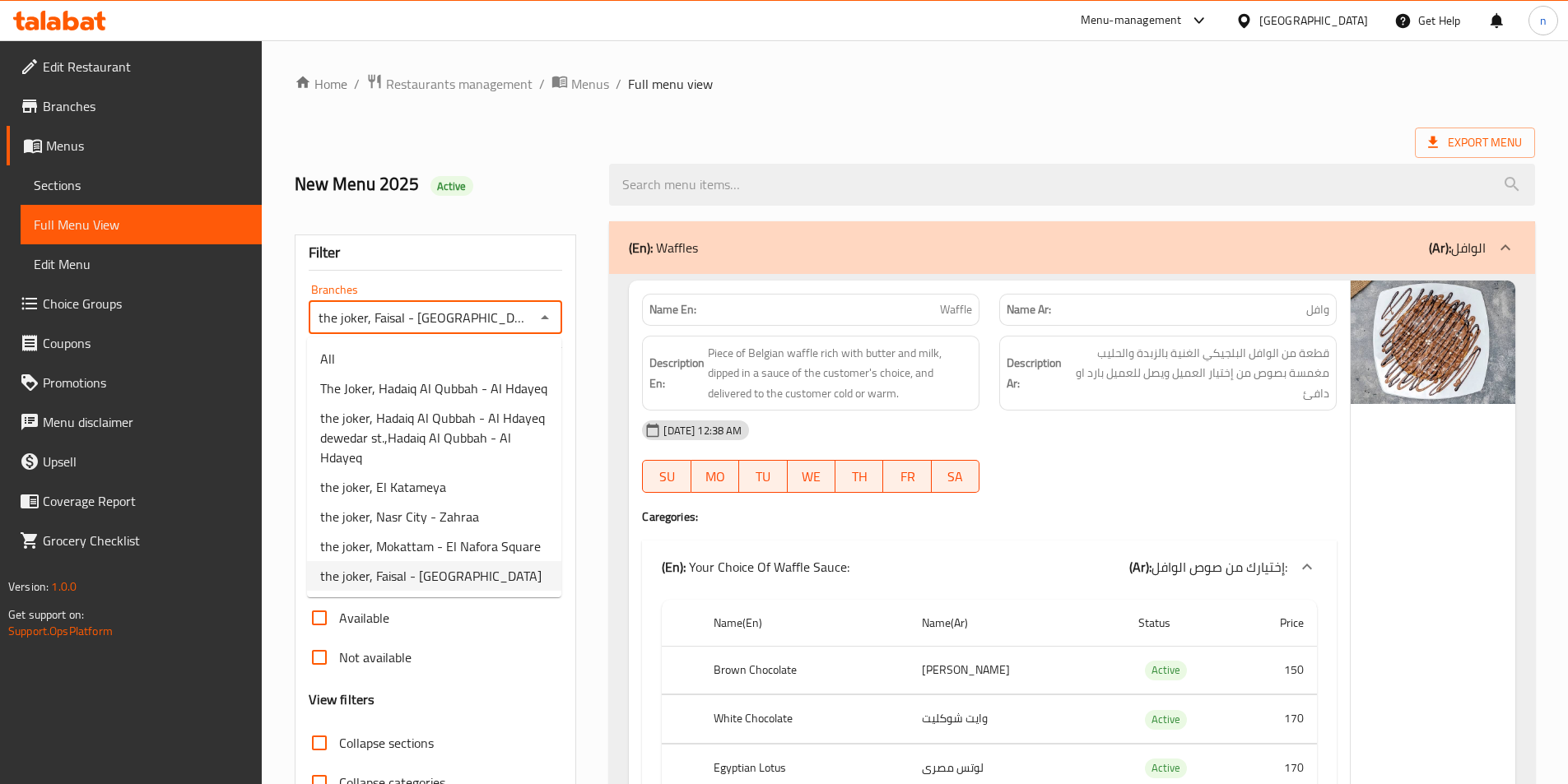
drag, startPoint x: 394, startPoint y: 580, endPoint x: 449, endPoint y: 577, distance: 55.1
click at [395, 580] on span "the joker, Faisal - El Nour City" at bounding box center [431, 575] width 221 height 19
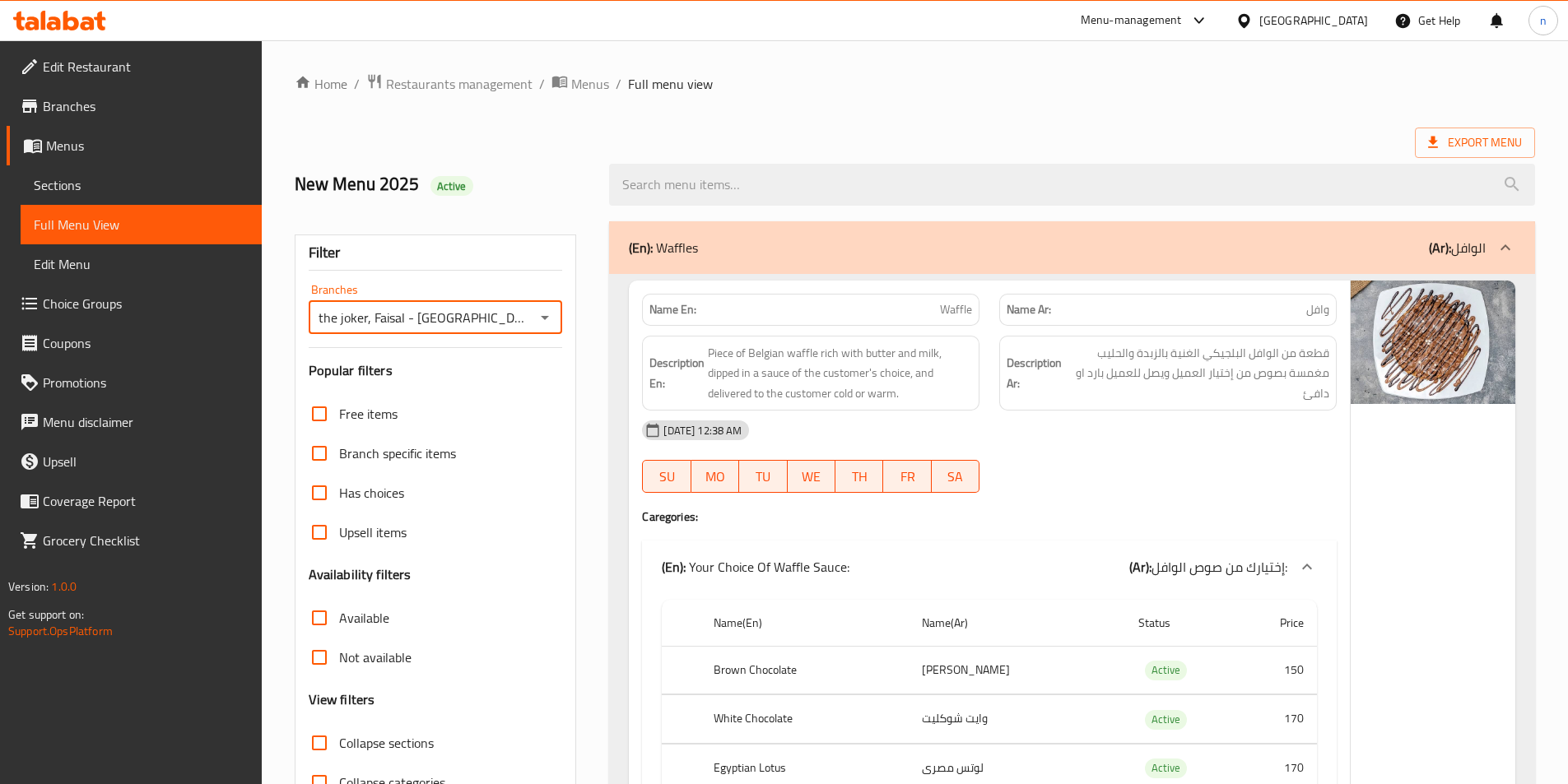
drag, startPoint x: 1242, startPoint y: 119, endPoint x: 1315, endPoint y: 127, distance: 73.4
click at [1492, 133] on span "Export Menu" at bounding box center [1474, 142] width 94 height 20
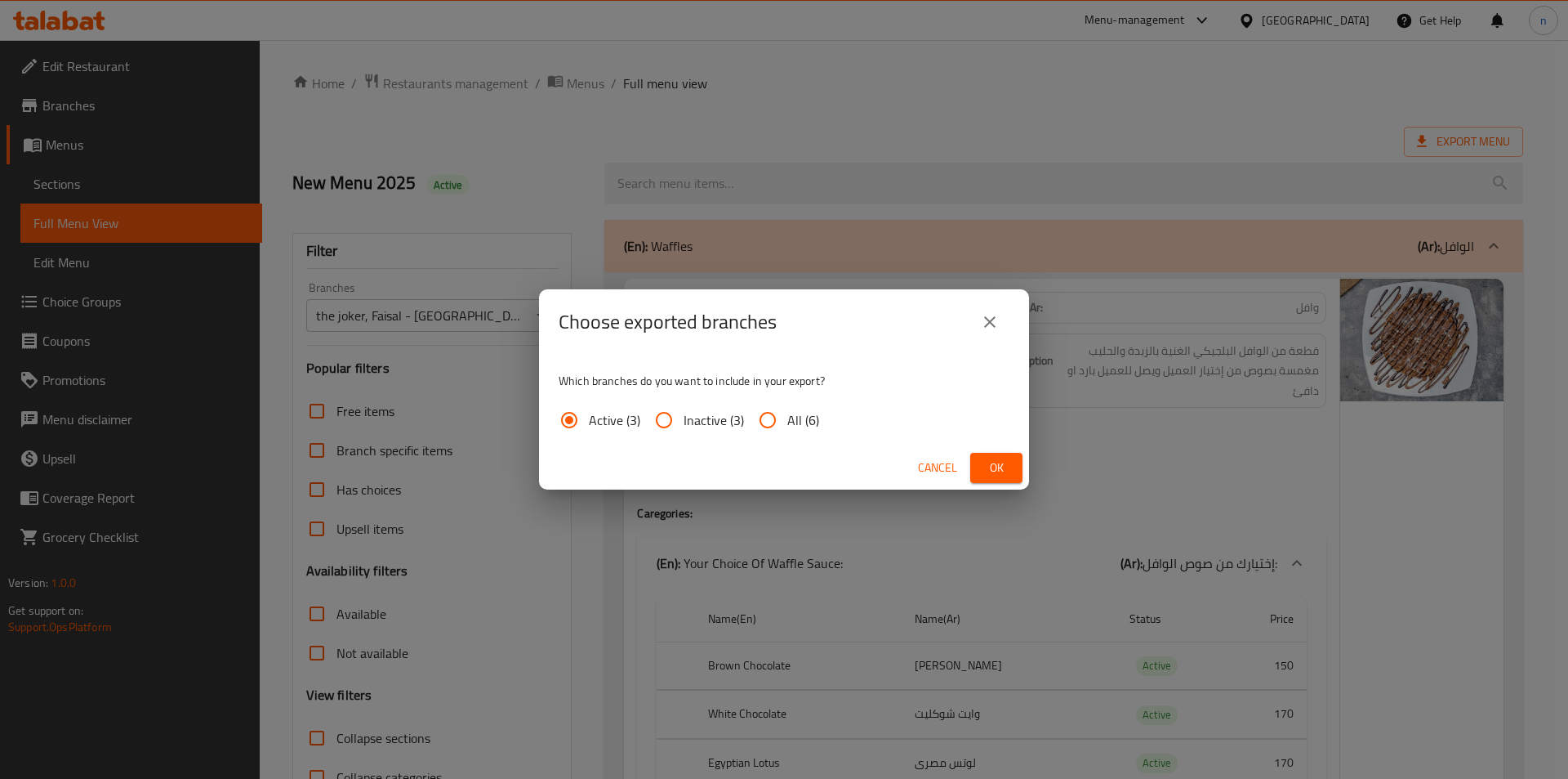
drag, startPoint x: 773, startPoint y: 421, endPoint x: 794, endPoint y: 433, distance: 24.2
click at [773, 420] on input "All (6)" at bounding box center [768, 420] width 39 height 39
radio input "true"
click at [992, 466] on span "Ok" at bounding box center [996, 467] width 26 height 20
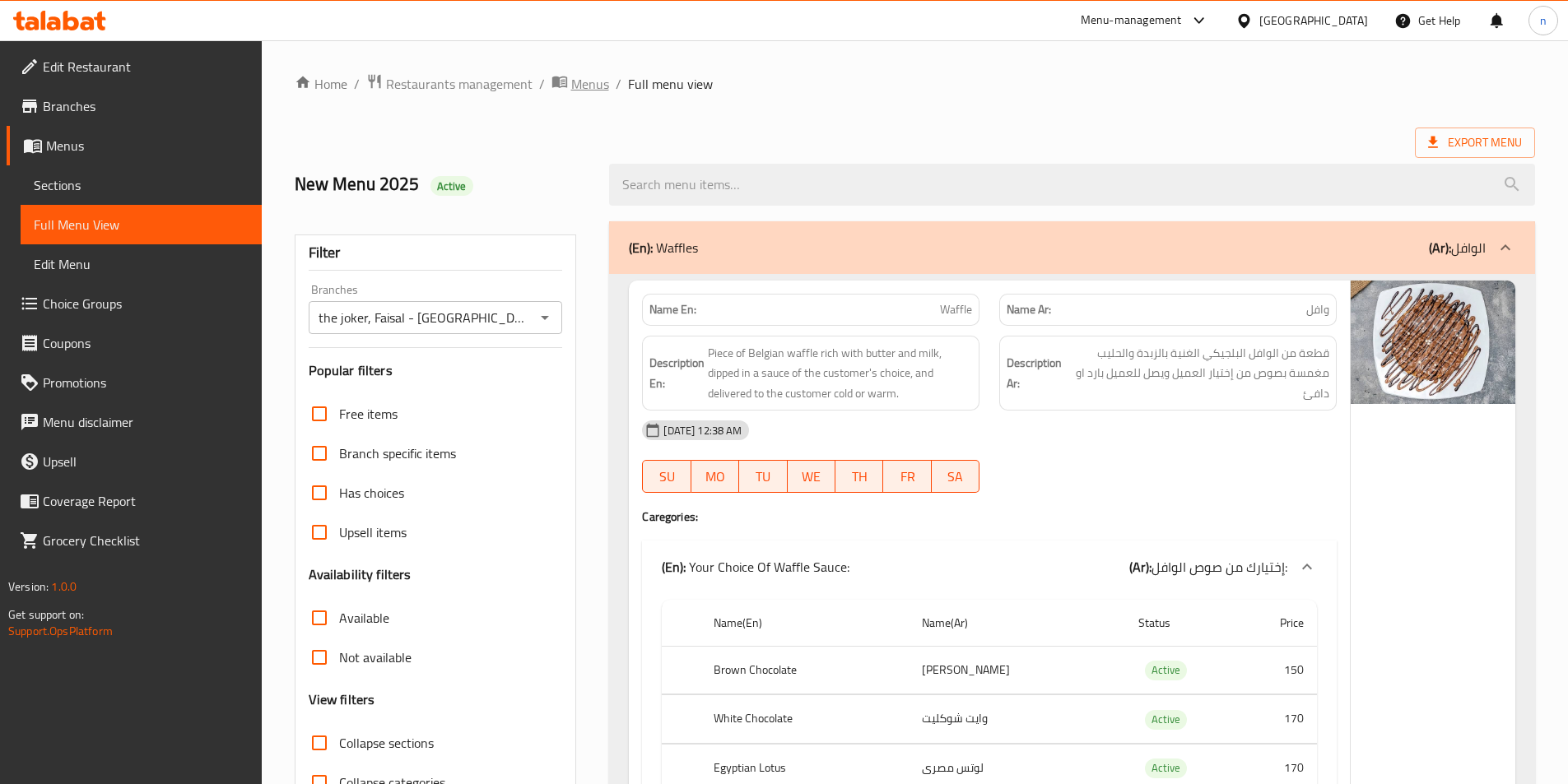
click at [574, 89] on span "Menus" at bounding box center [590, 83] width 38 height 19
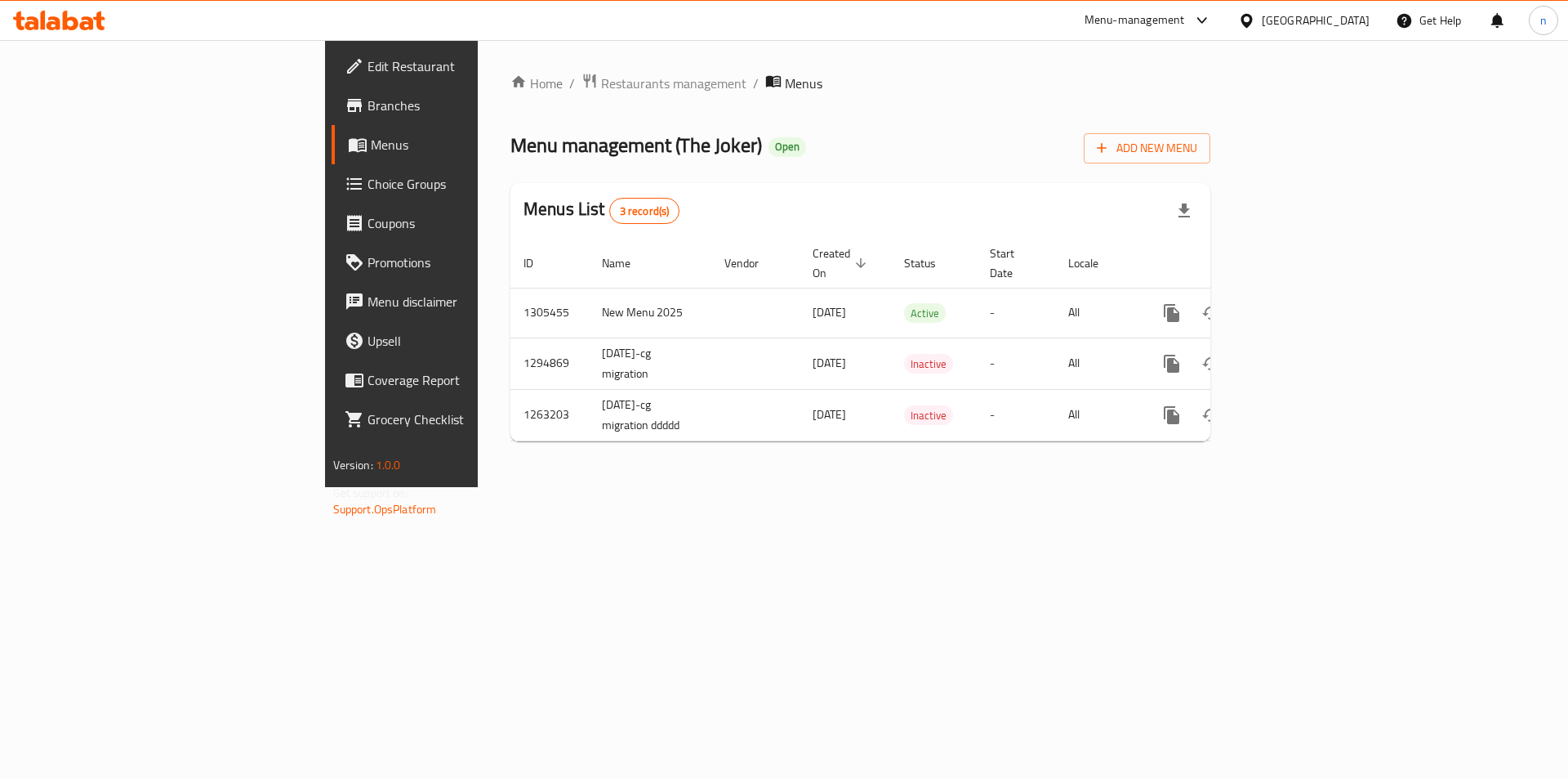
drag, startPoint x: 82, startPoint y: 110, endPoint x: 85, endPoint y: 118, distance: 8.5
click at [368, 110] on span "Branches" at bounding box center [470, 105] width 207 height 19
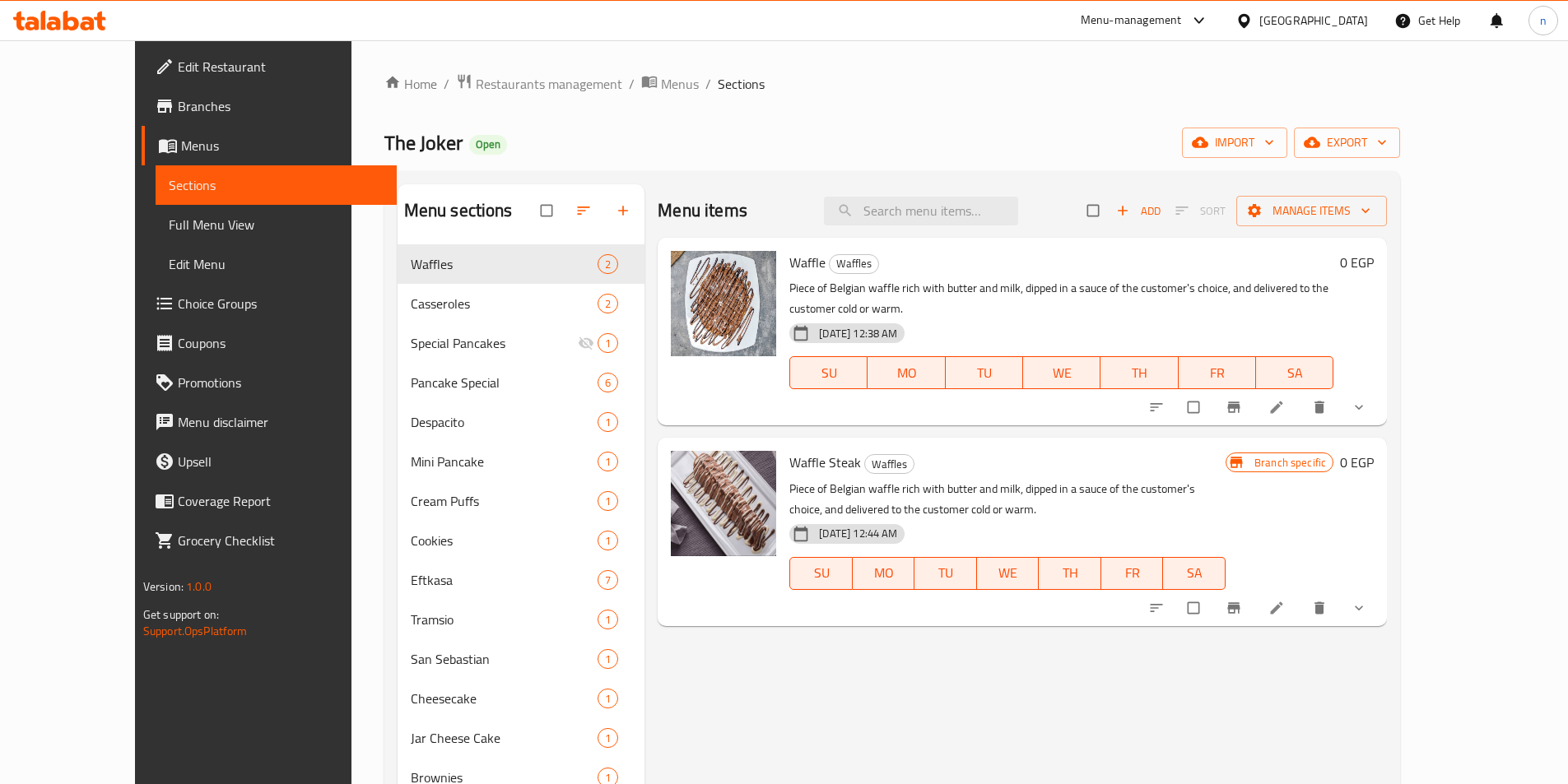
click at [178, 107] on span "Branches" at bounding box center [281, 105] width 206 height 19
